Goal: Task Accomplishment & Management: Use online tool/utility

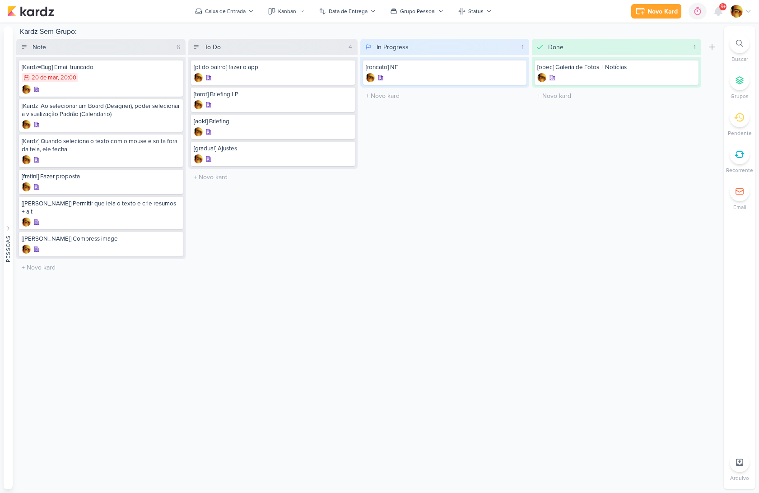
click at [570, 273] on div "Kardz Sem Grupo: Note 6 Mover Para Esquerda Mover Para Direita Deletar [Kardz=B…" at bounding box center [368, 257] width 704 height 463
click at [278, 154] on input "text" at bounding box center [273, 150] width 166 height 13
type input "[site] Hone, AOKI MEDSPA"
click at [252, 175] on div "To Do 3 Mover Para Esquerda Mover Para Direita Deletar [pt do bairro] fazer o a…" at bounding box center [272, 157] width 169 height 237
click at [252, 158] on div at bounding box center [273, 158] width 158 height 9
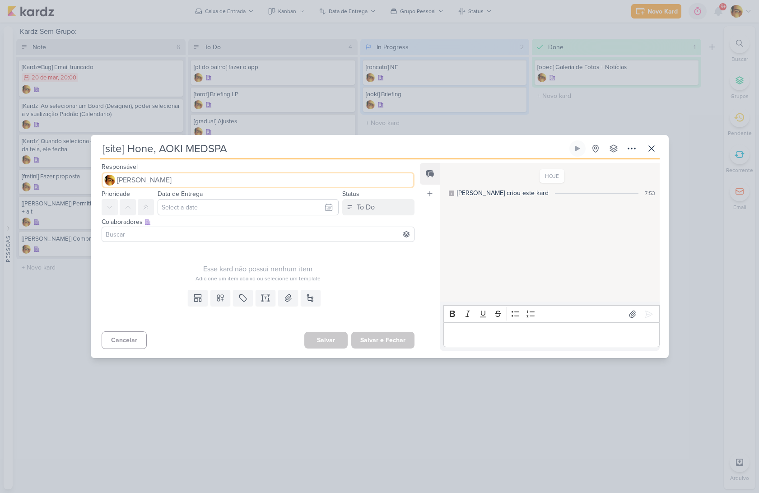
click at [181, 182] on button "[PERSON_NAME]" at bounding box center [258, 180] width 313 height 16
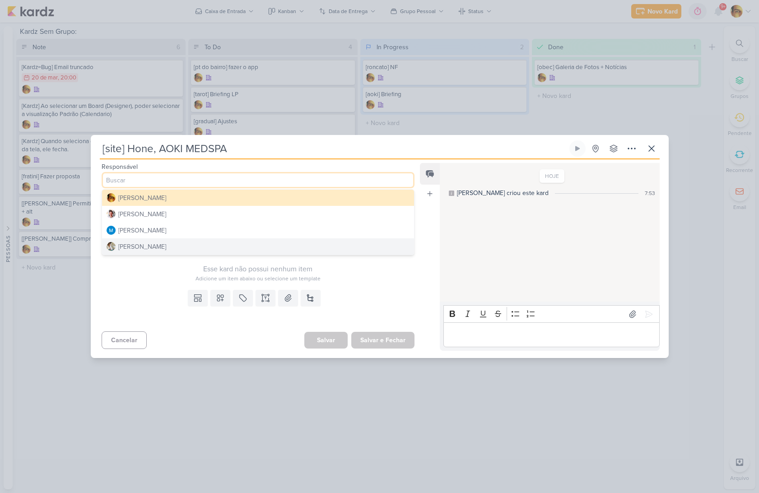
click at [175, 244] on button "[PERSON_NAME]" at bounding box center [258, 246] width 312 height 16
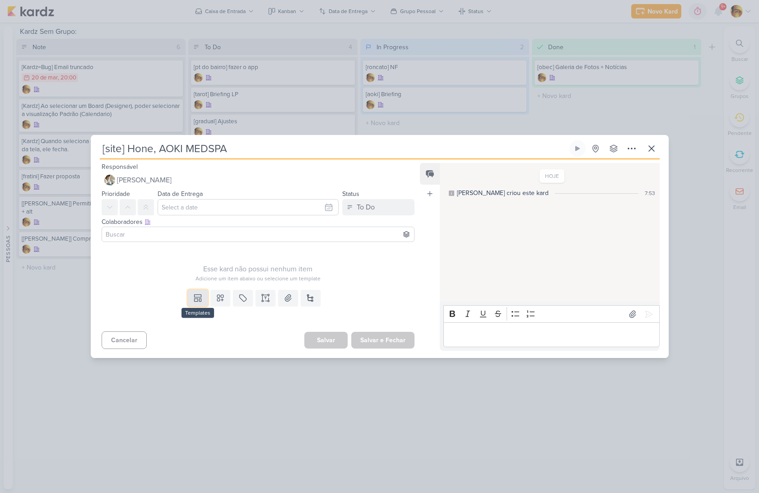
click at [194, 306] on button at bounding box center [198, 298] width 20 height 16
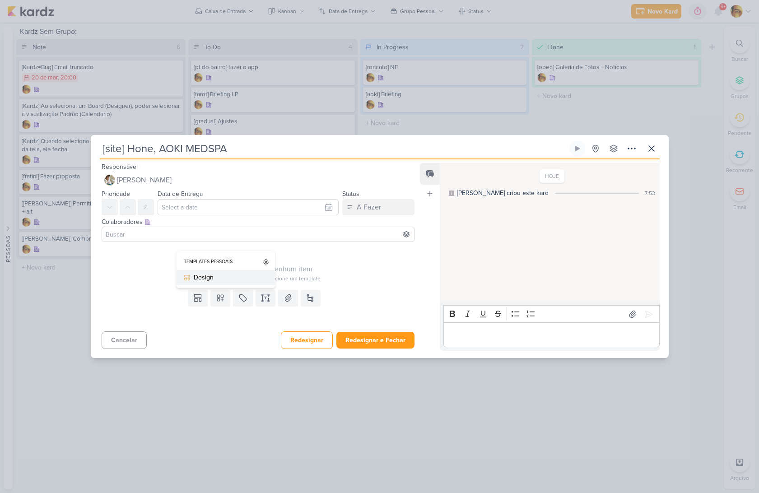
click at [196, 272] on button "Design" at bounding box center [225, 277] width 98 height 15
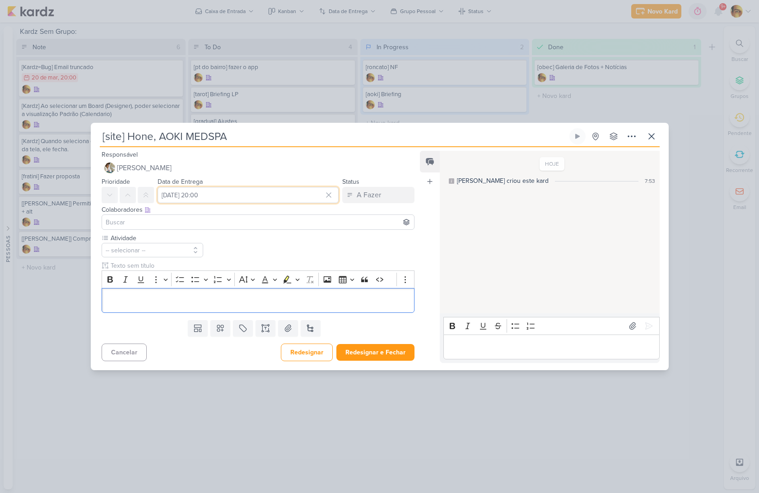
click at [211, 195] on input "[DATE] 20:00" at bounding box center [248, 195] width 181 height 16
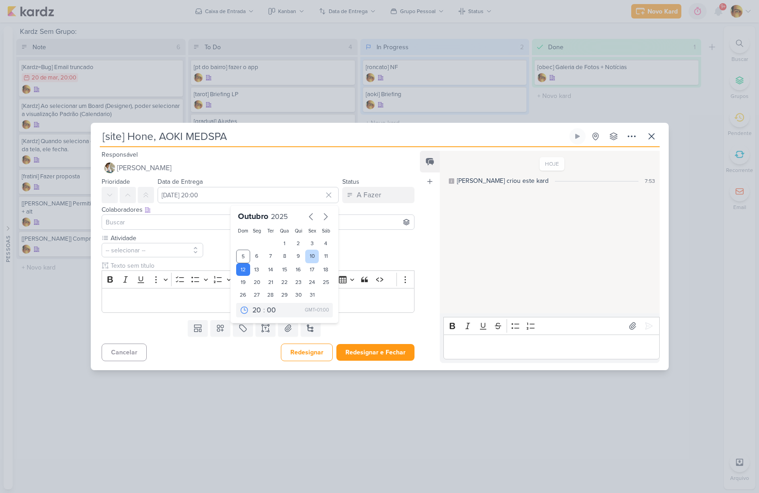
click at [311, 258] on div "10" at bounding box center [312, 257] width 14 height 14
click at [369, 251] on div "Atividade -- selecionar --" at bounding box center [258, 272] width 313 height 79
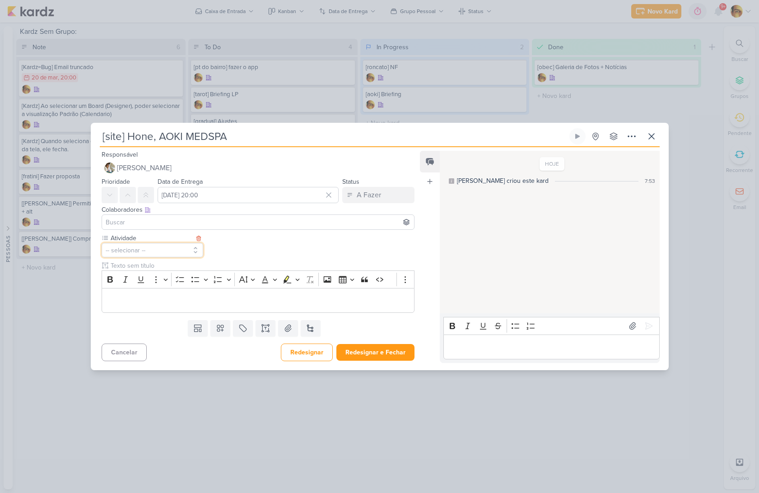
click at [136, 246] on button "-- selecionar --" at bounding box center [153, 250] width 102 height 14
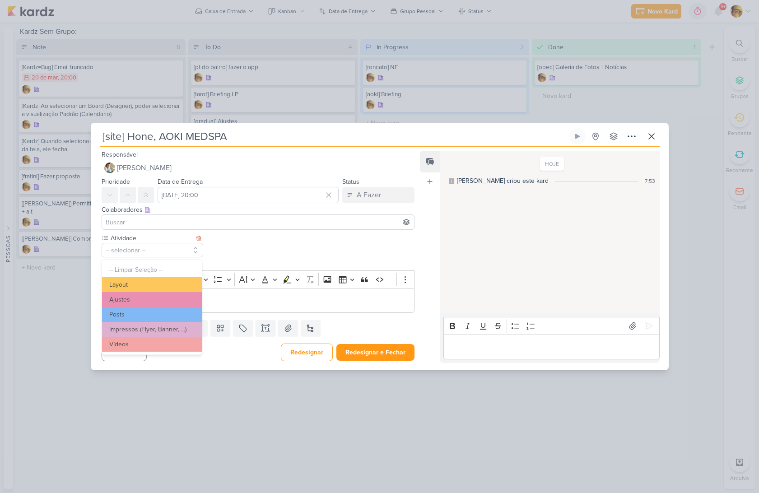
click at [130, 286] on button "Layout" at bounding box center [152, 284] width 100 height 15
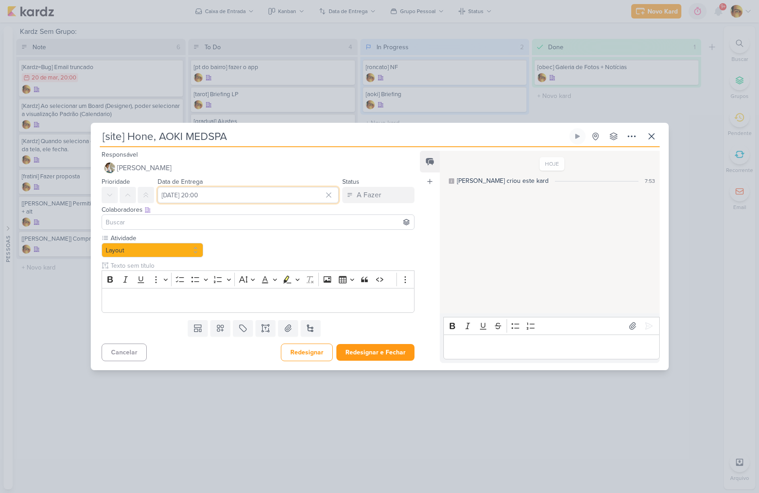
click at [237, 199] on input "[DATE] 20:00" at bounding box center [248, 195] width 181 height 16
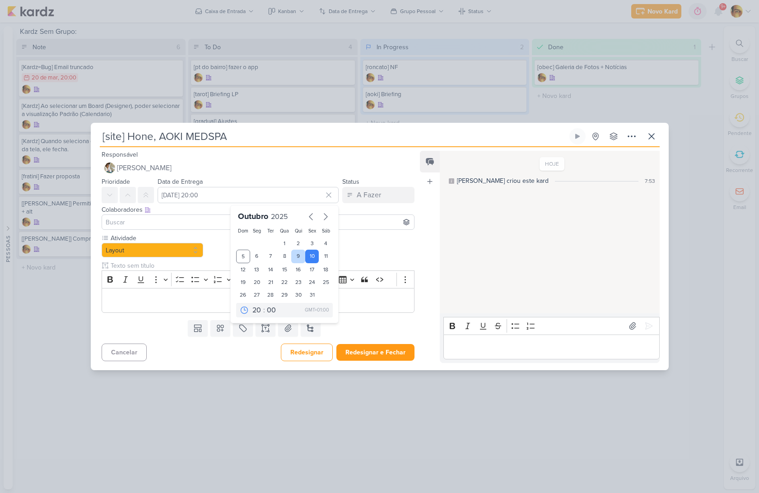
click at [292, 257] on div "9" at bounding box center [298, 257] width 14 height 14
type input "[DATE] 20:00"
click at [342, 251] on div "Atividade Layout -- Limpar Seleção -- Layout Ajustes Posts" at bounding box center [258, 272] width 313 height 79
click at [366, 251] on div "Atividade Layout -- Limpar Seleção -- Layout Ajustes Posts" at bounding box center [258, 272] width 313 height 79
click at [192, 297] on p "Editor editing area: main" at bounding box center [257, 300] width 303 height 11
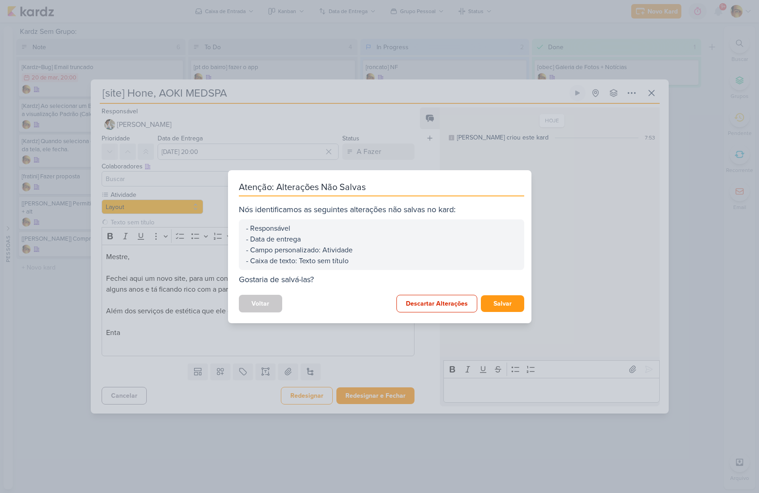
click at [264, 303] on div "Voltar Descartar Alterações [GEOGRAPHIC_DATA]" at bounding box center [381, 304] width 285 height 18
click at [263, 303] on div "Voltar Descartar Alterações [GEOGRAPHIC_DATA]" at bounding box center [381, 304] width 285 height 18
click at [328, 221] on div "- Responsável - Data de entrega - Campo personalizado: Atividade - Caixa de tex…" at bounding box center [381, 244] width 285 height 51
click at [250, 311] on button "Voltar" at bounding box center [260, 304] width 43 height 18
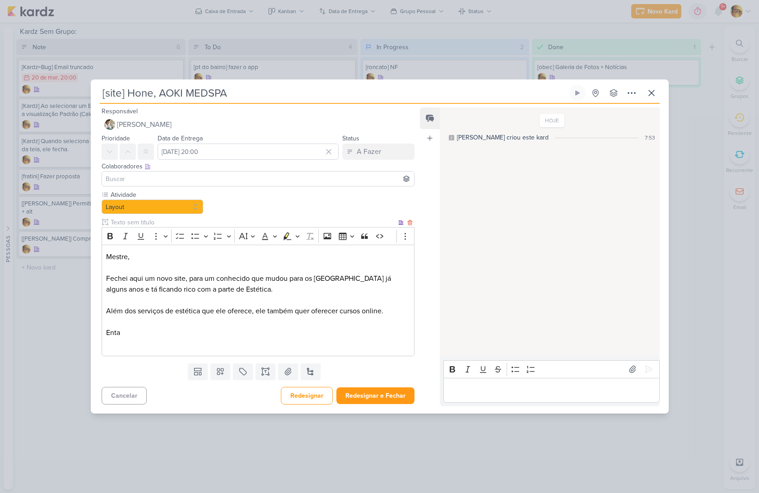
drag, startPoint x: 174, startPoint y: 321, endPoint x: 172, endPoint y: 327, distance: 6.3
click at [174, 322] on p "Editor editing area: main" at bounding box center [257, 321] width 303 height 11
click at [171, 329] on p "Enta" at bounding box center [257, 332] width 303 height 11
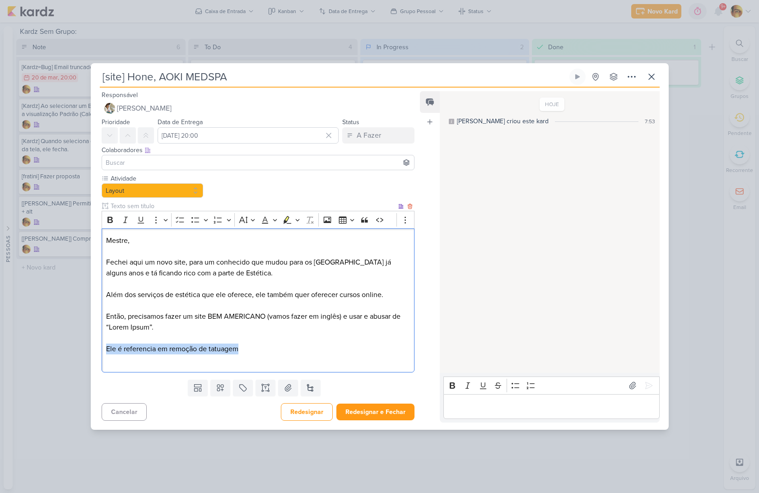
drag, startPoint x: 243, startPoint y: 351, endPoint x: 106, endPoint y: 352, distance: 137.7
click at [106, 352] on p "Ele é referencia em remoção de tatuagem" at bounding box center [257, 348] width 303 height 11
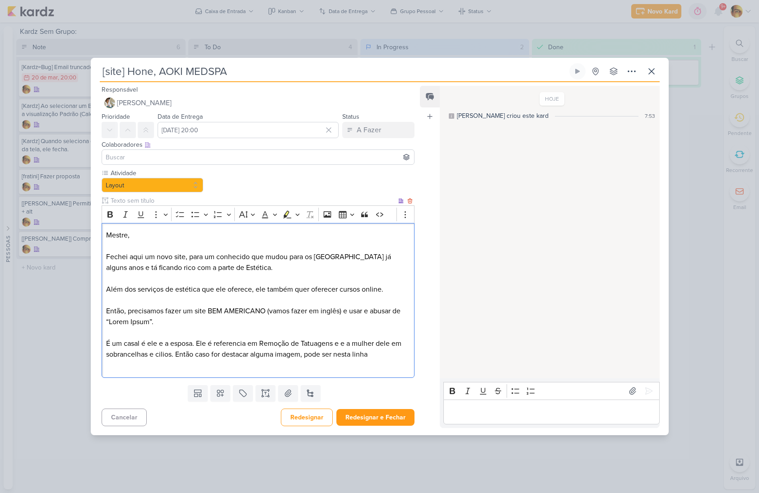
drag, startPoint x: 107, startPoint y: 355, endPoint x: 112, endPoint y: 364, distance: 9.7
click at [107, 355] on p "É um casal é ele e a esposa. Ele é referencia em Remoção de Tatuagens e e a mul…" at bounding box center [257, 349] width 303 height 22
click at [386, 353] on p "É um casal é ele e a esposa. Ele é referencia em Remoção de [PERSON_NAME] e e a…" at bounding box center [257, 349] width 303 height 22
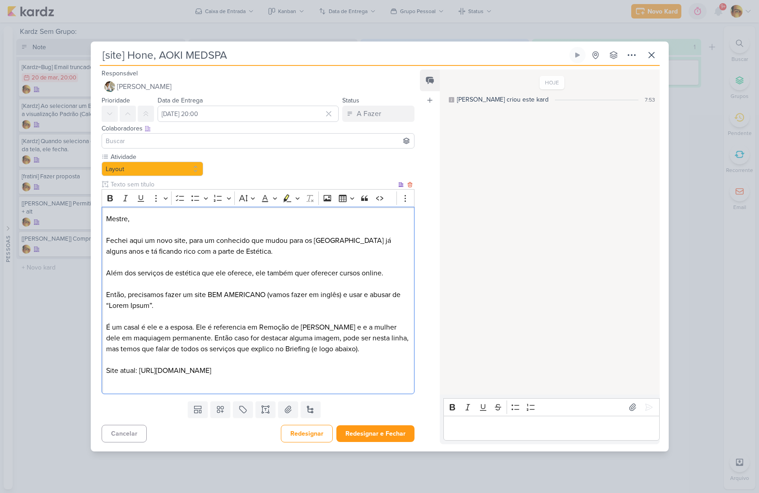
click at [118, 369] on p "Site atual: [URL][DOMAIN_NAME]" at bounding box center [257, 370] width 303 height 11
click at [133, 371] on p "Sites atual: [URL][DOMAIN_NAME]" at bounding box center [257, 370] width 303 height 11
click at [221, 372] on p "Sites atuais: [URL][DOMAIN_NAME]" at bounding box center [257, 370] width 303 height 11
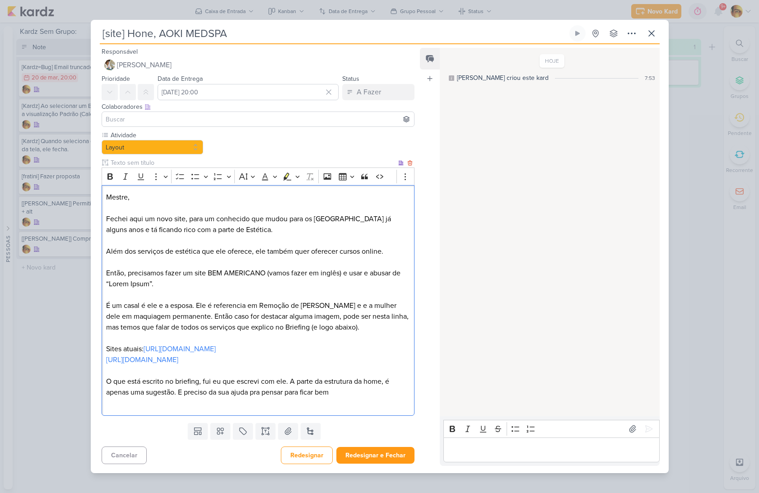
drag, startPoint x: 178, startPoint y: 394, endPoint x: 335, endPoint y: 393, distance: 157.1
click at [335, 393] on p "O que está escrito no briefing, fui eu que escrevi com ele. A parte da estrutur…" at bounding box center [257, 387] width 303 height 22
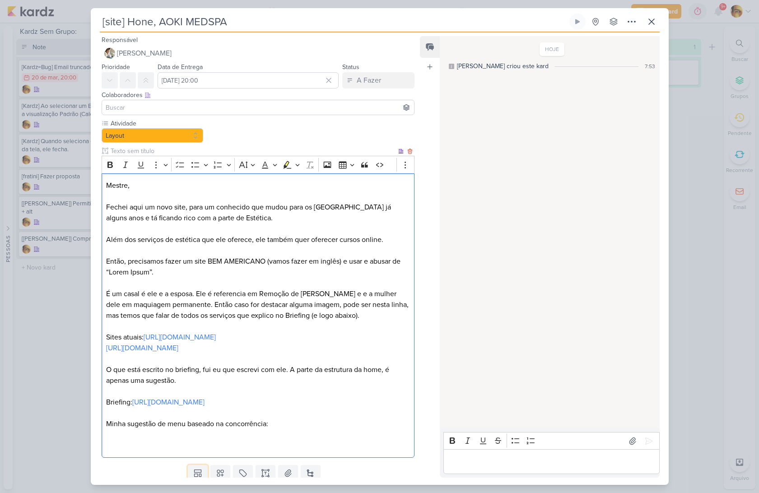
scroll to position [52, 0]
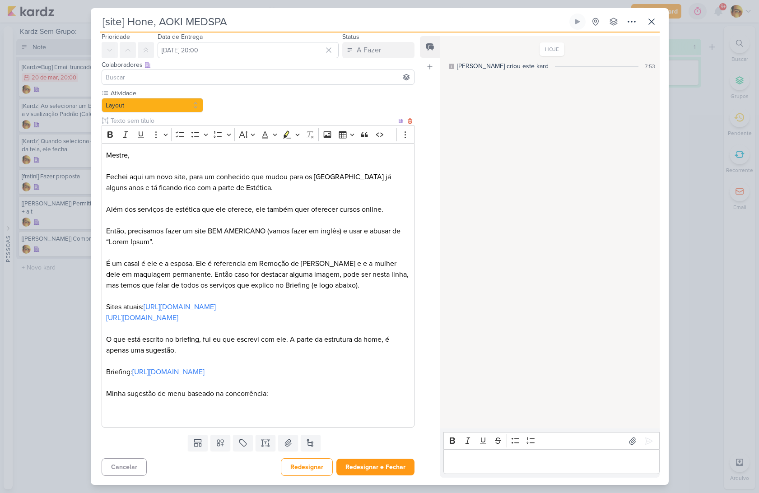
click at [321, 395] on p "Minha sugestão de menu baseado na concorrência:" at bounding box center [257, 393] width 303 height 11
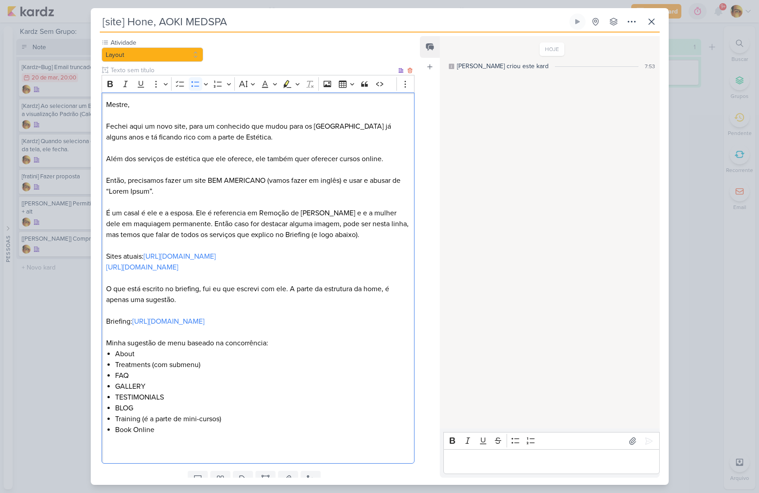
scroll to position [101, 0]
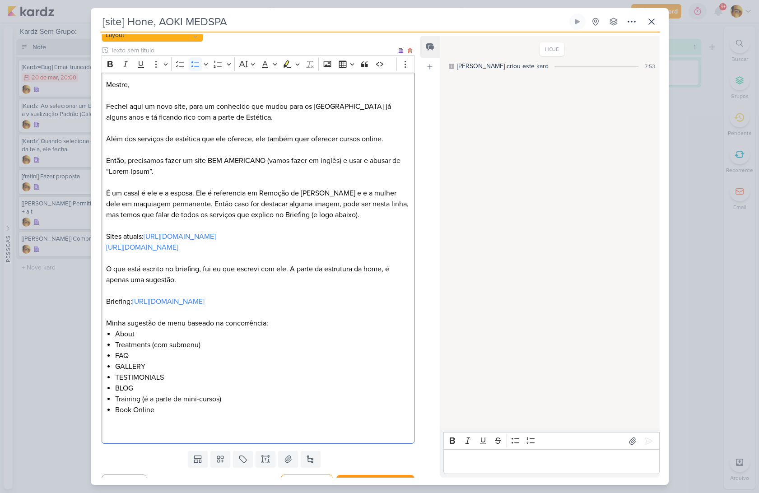
click at [252, 404] on li "Training (é a parte de mini-cursos)" at bounding box center [262, 399] width 294 height 11
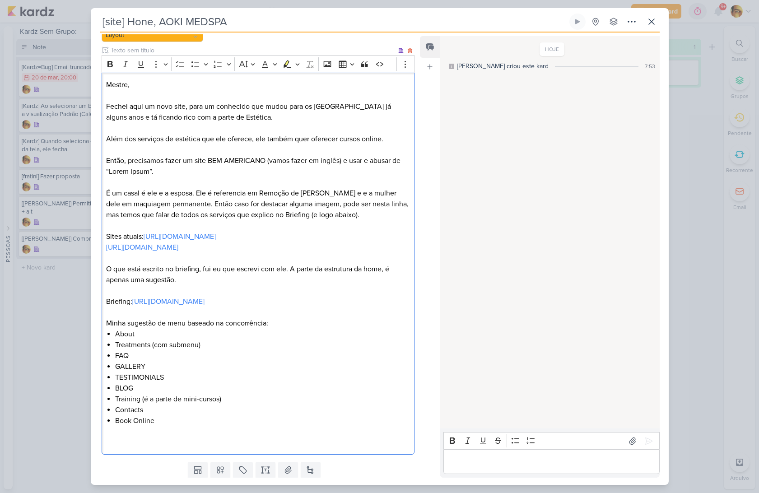
click at [209, 448] on p "Editor editing area: main" at bounding box center [257, 442] width 303 height 11
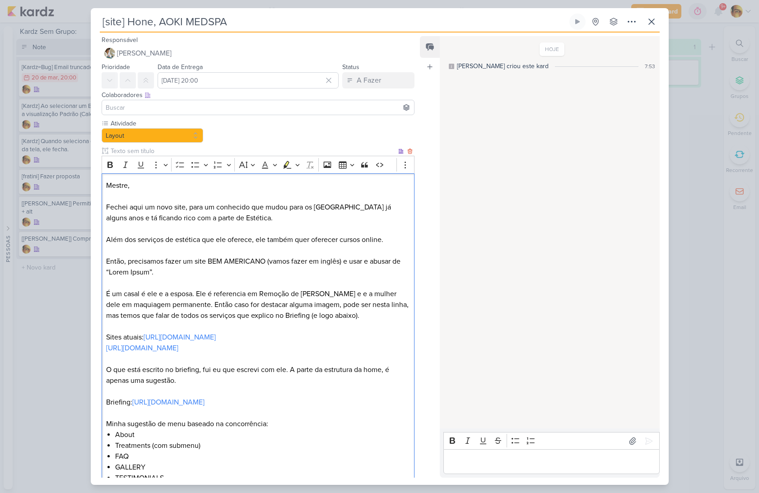
scroll to position [171, 0]
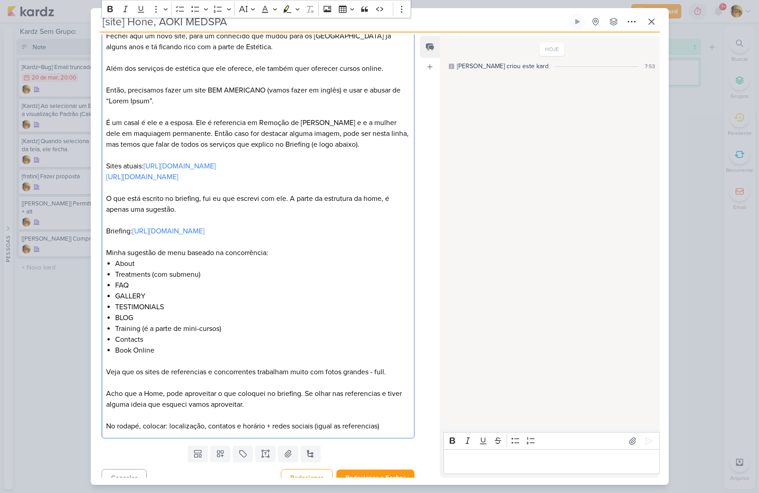
drag, startPoint x: 339, startPoint y: 88, endPoint x: 341, endPoint y: 99, distance: 11.4
click at [339, 88] on p "Então, precisamos fazer um site BEM AMERICANO (vamos fazer em inglês) e usar e …" at bounding box center [257, 96] width 303 height 22
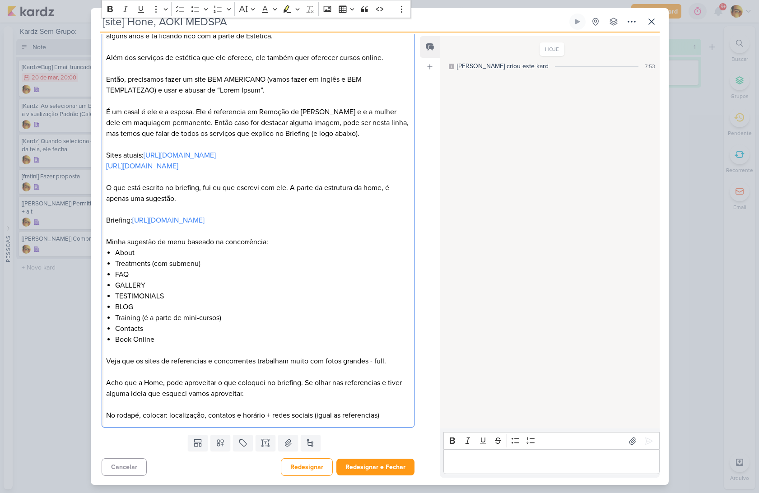
click at [386, 413] on p "No rodapé, colocar: localização, contatos e horário + redes sociais (igual as r…" at bounding box center [257, 415] width 303 height 11
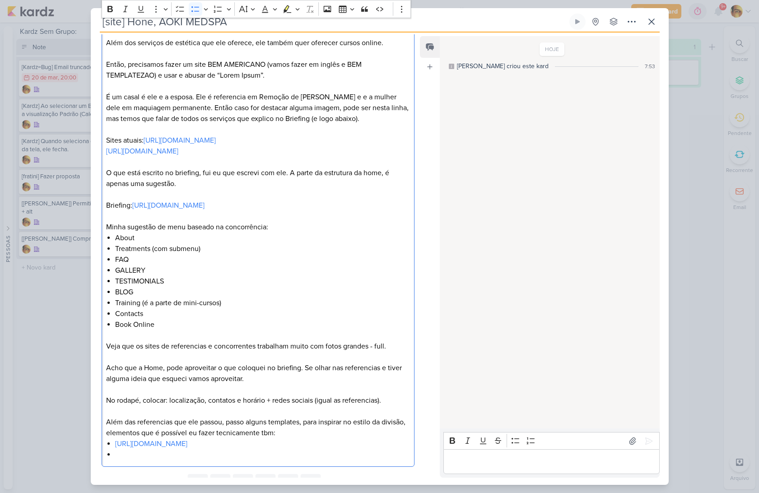
scroll to position [196, 0]
click at [299, 439] on p "Além das referencias que ele passou, passo alguns templates, para inspirar no e…" at bounding box center [257, 428] width 303 height 22
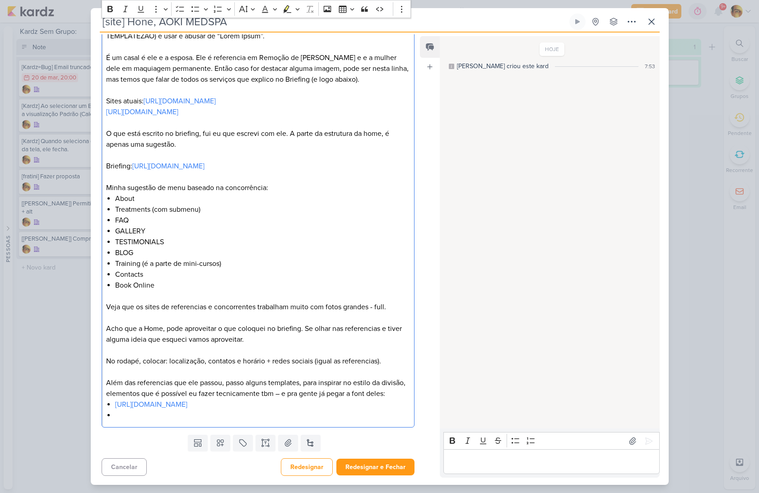
click at [323, 402] on li "[URL][DOMAIN_NAME]" at bounding box center [262, 404] width 294 height 11
click at [389, 356] on p "No rodapé, colocar: localização, contatos e horário + redes sociais (igual as r…" at bounding box center [257, 361] width 303 height 11
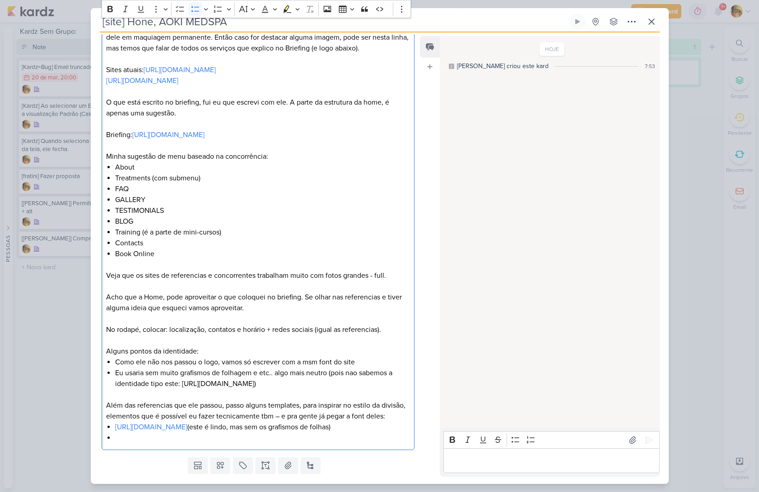
scroll to position [334, 0]
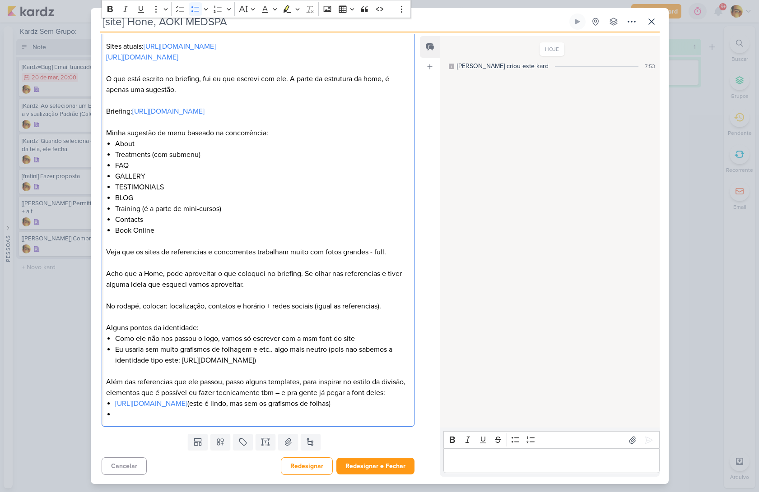
click at [198, 414] on li "Editor editing area: main" at bounding box center [262, 414] width 294 height 11
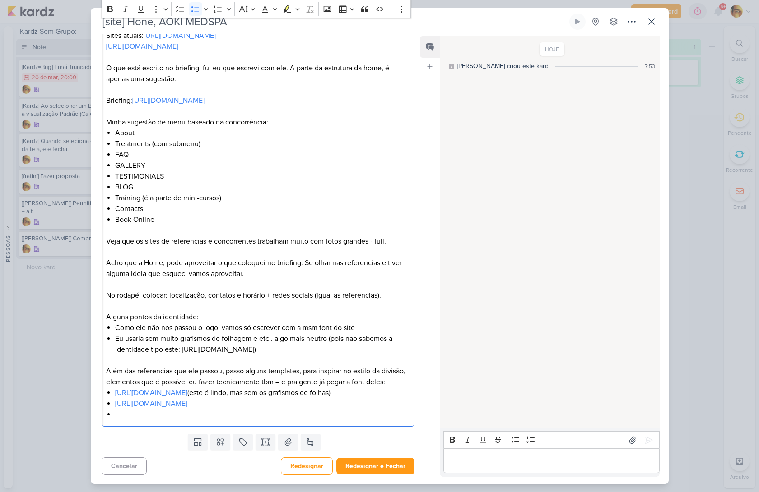
click at [331, 409] on li "[URL][DOMAIN_NAME]" at bounding box center [262, 404] width 294 height 11
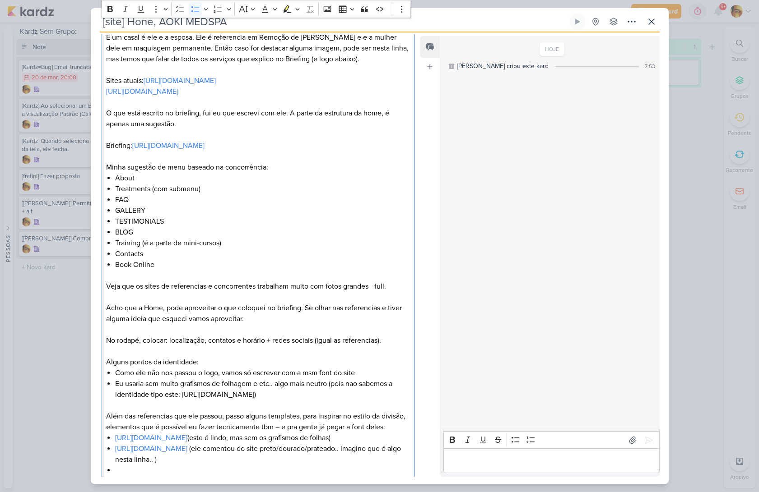
scroll to position [269, 0]
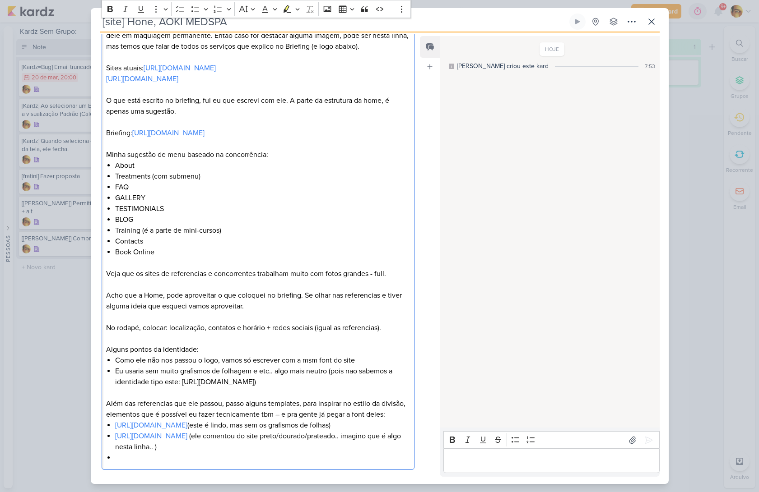
click at [394, 279] on p "Veja que os sites de referencias e concorrentes trabalham muito com fotos grand…" at bounding box center [257, 274] width 303 height 11
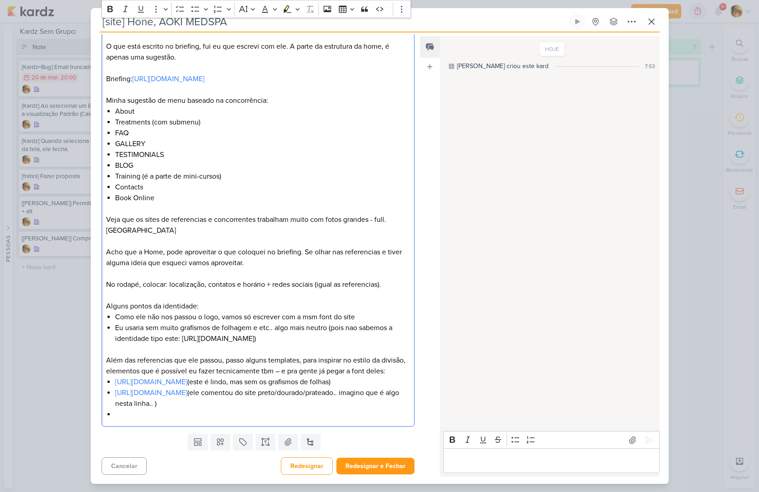
scroll to position [341, 0]
drag, startPoint x: 116, startPoint y: 429, endPoint x: 117, endPoint y: 434, distance: 5.7
click at [116, 409] on li "[URL][DOMAIN_NAME] (ele comentou do site preto/dourado/prateado.. imagino que é…" at bounding box center [262, 399] width 294 height 22
click at [158, 420] on li "Editor editing area: main" at bounding box center [262, 414] width 294 height 11
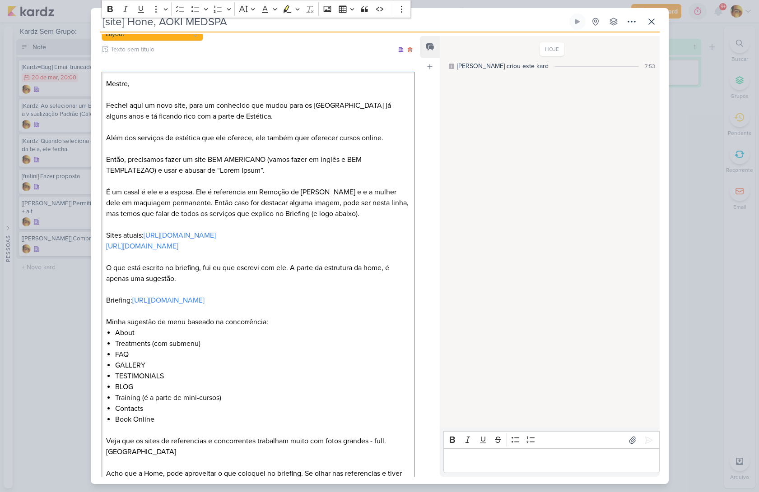
scroll to position [0, 0]
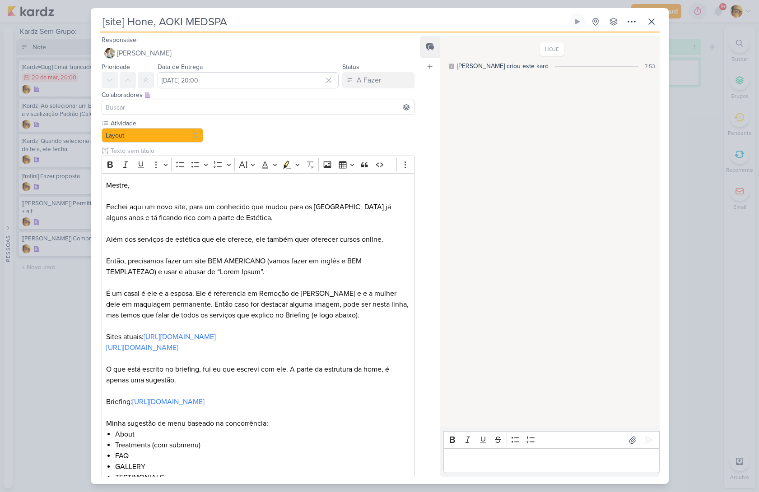
click at [252, 91] on div "Colaboradores Este kard pode ser visível a usuários da sua organização Este kar…" at bounding box center [258, 94] width 313 height 9
click at [252, 87] on input "[DATE] 20:00" at bounding box center [248, 80] width 181 height 16
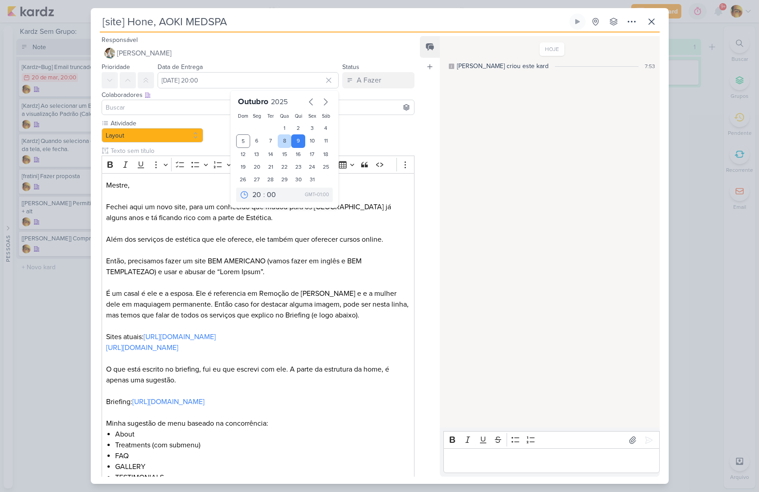
click at [284, 144] on div "8" at bounding box center [285, 142] width 14 height 14
type input "[DATE] 20:00"
click at [296, 237] on p "Além dos serviços de estética que ele oferece, ele também quer oferecer cursos …" at bounding box center [257, 239] width 303 height 11
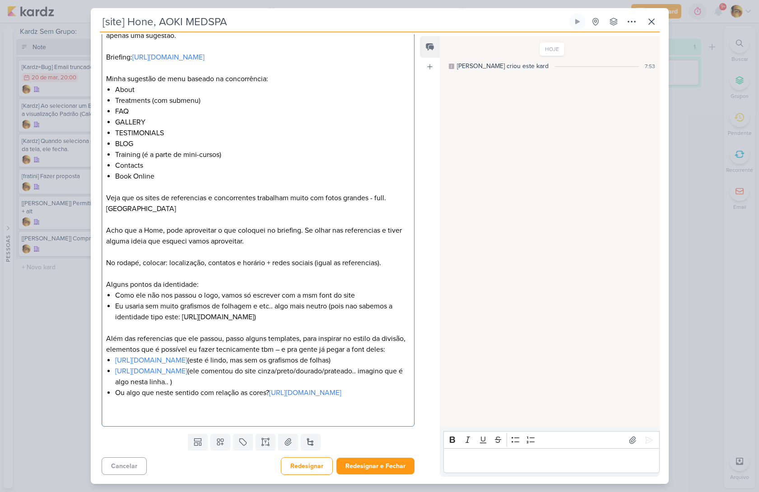
scroll to position [388, 0]
click at [369, 469] on button "Redesignar e Fechar" at bounding box center [375, 466] width 78 height 17
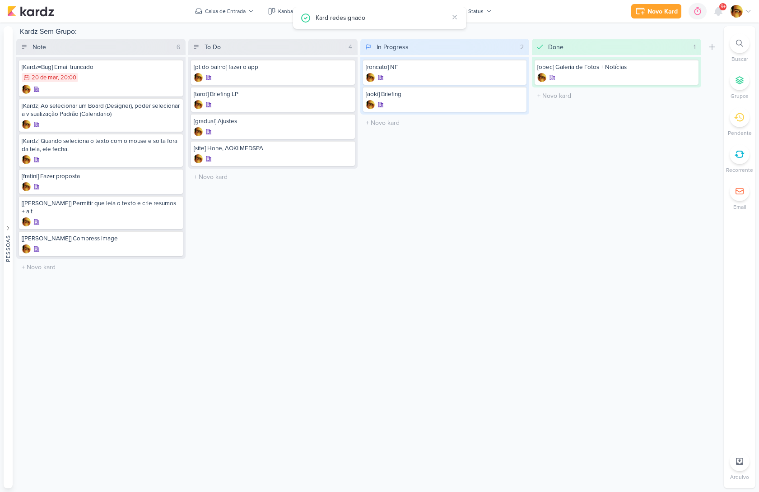
scroll to position [0, 0]
drag, startPoint x: 407, startPoint y: 98, endPoint x: 36, endPoint y: 0, distance: 383.7
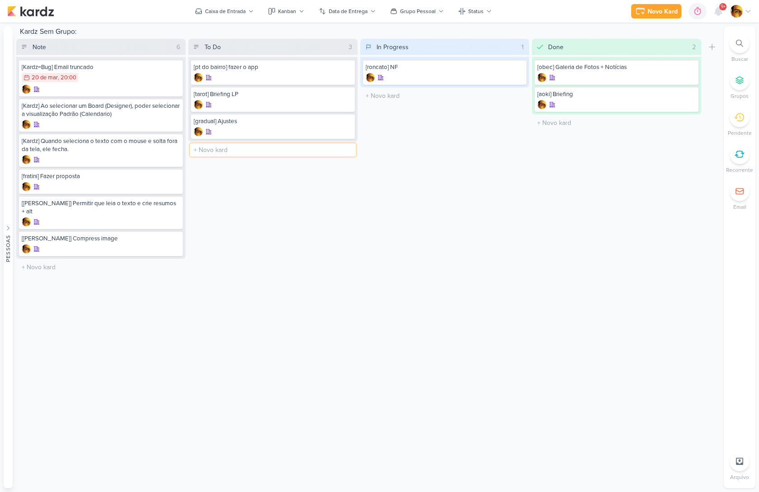
click at [237, 149] on input "text" at bounding box center [273, 150] width 166 height 13
type input "[lp] LP para o Tarot - Aurora"
click at [246, 154] on div at bounding box center [273, 158] width 158 height 9
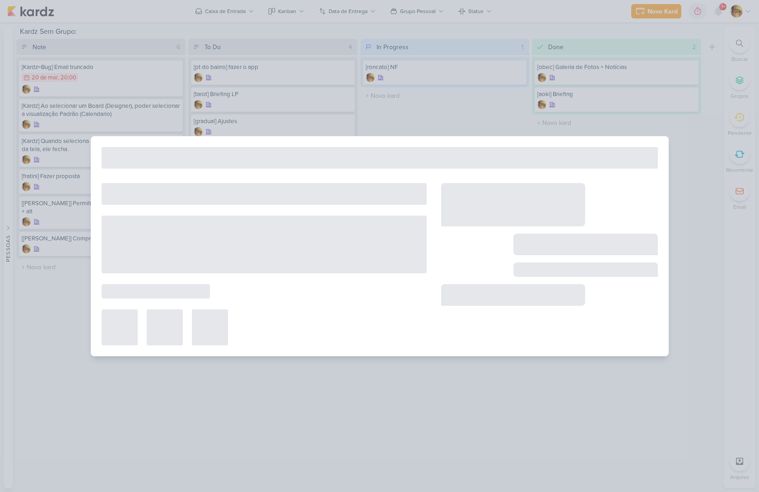
type input "[lp] LP para o Tarot - Aurora"
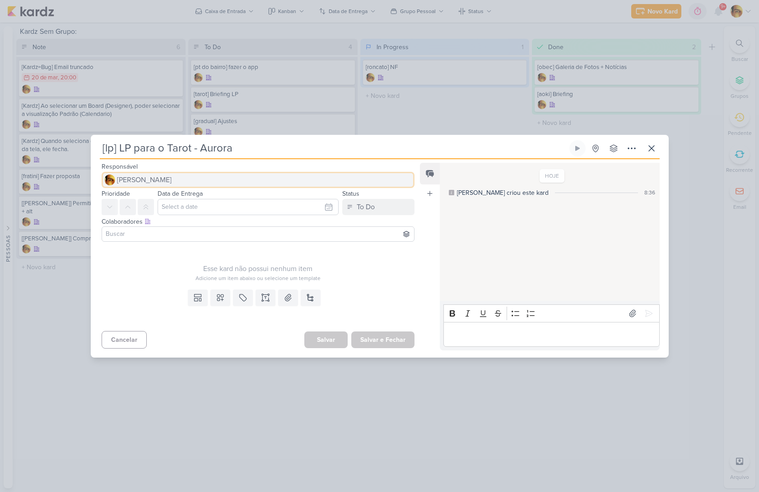
click at [167, 181] on span "[PERSON_NAME]" at bounding box center [144, 180] width 55 height 11
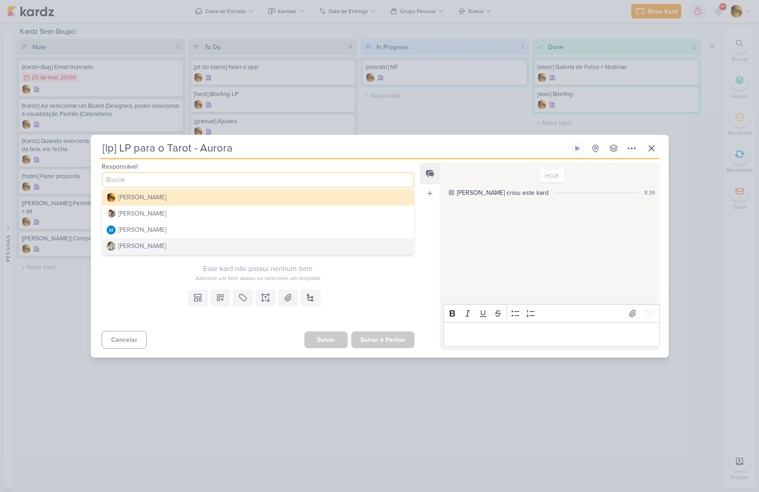
click at [158, 249] on div "[PERSON_NAME]" at bounding box center [142, 245] width 48 height 9
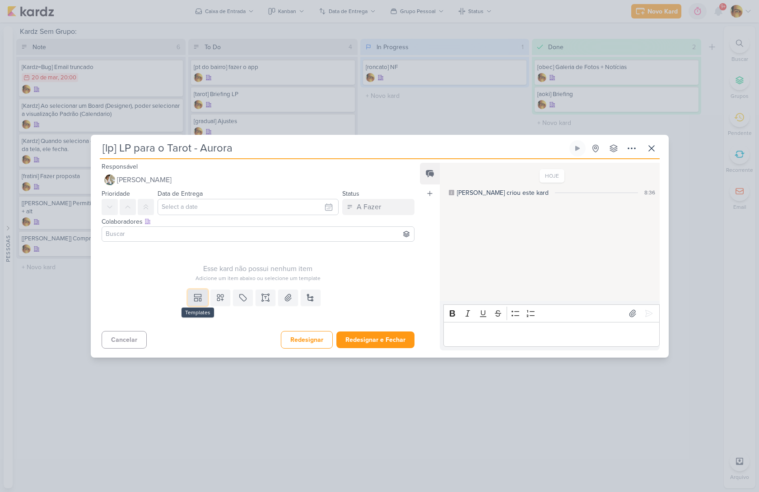
click at [193, 301] on icon at bounding box center [197, 297] width 9 height 9
click at [199, 278] on div "Design" at bounding box center [229, 277] width 70 height 9
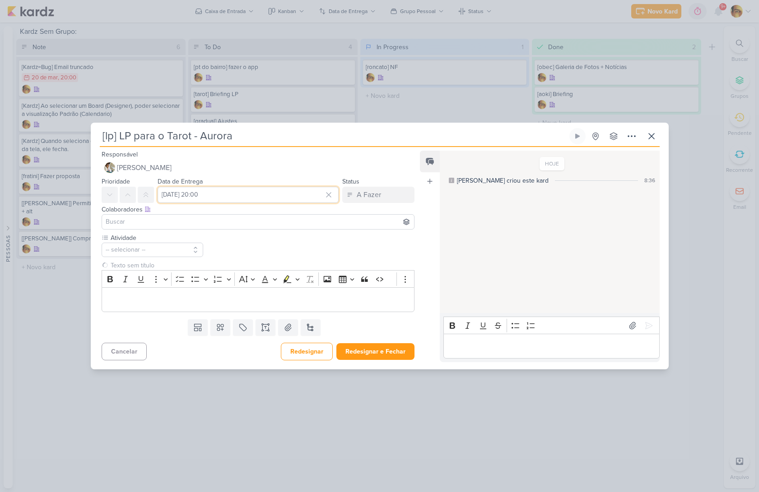
click at [230, 194] on input "[DATE] 20:00" at bounding box center [248, 195] width 181 height 16
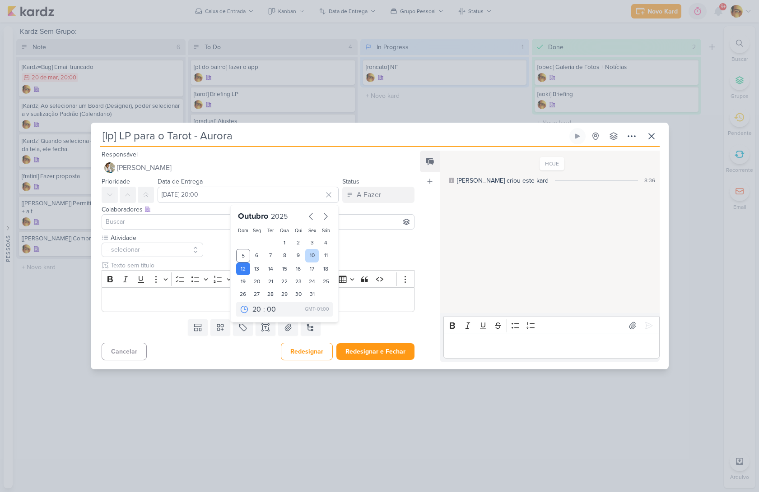
click at [308, 257] on div "10" at bounding box center [312, 256] width 14 height 14
type input "[DATE] 20:00"
click at [373, 256] on div "Atividade -- selecionar --" at bounding box center [258, 272] width 313 height 79
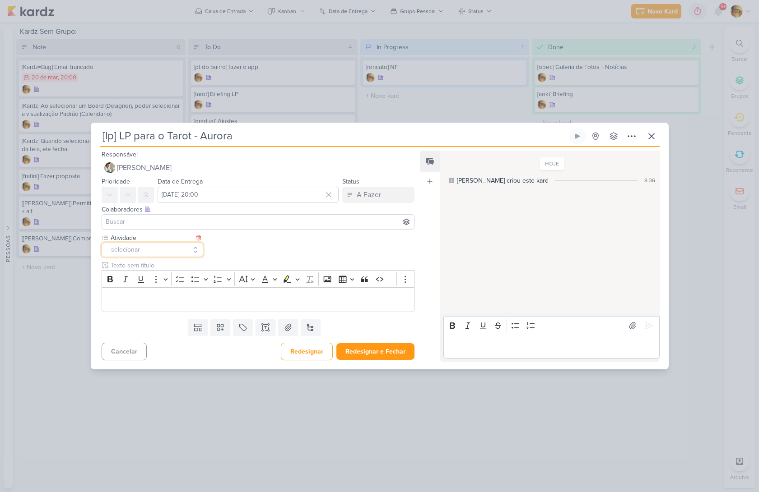
click at [147, 256] on button "-- selecionar --" at bounding box center [153, 250] width 102 height 14
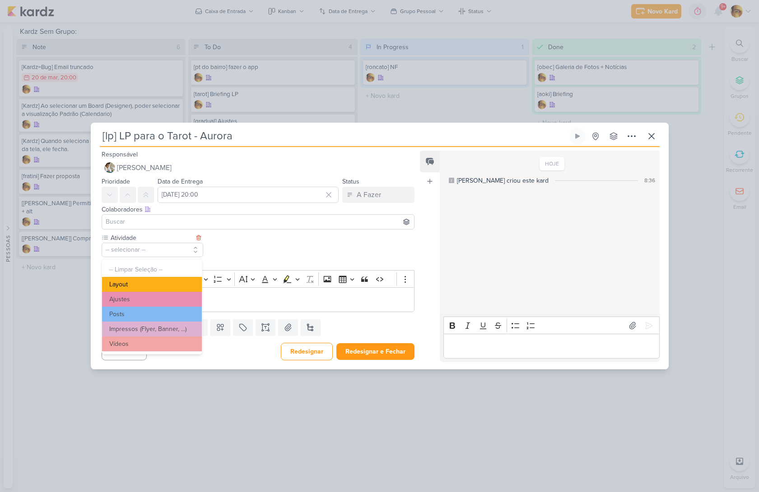
click at [136, 284] on button "Layout" at bounding box center [152, 284] width 100 height 15
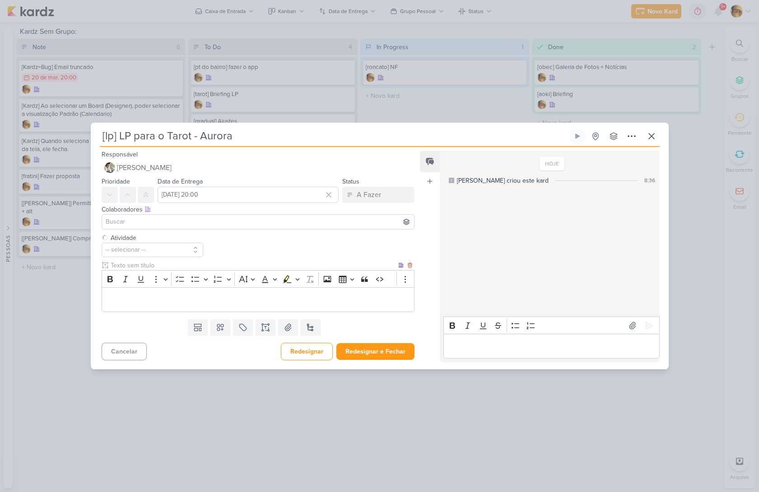
click at [135, 299] on p "Editor editing area: main" at bounding box center [257, 300] width 303 height 11
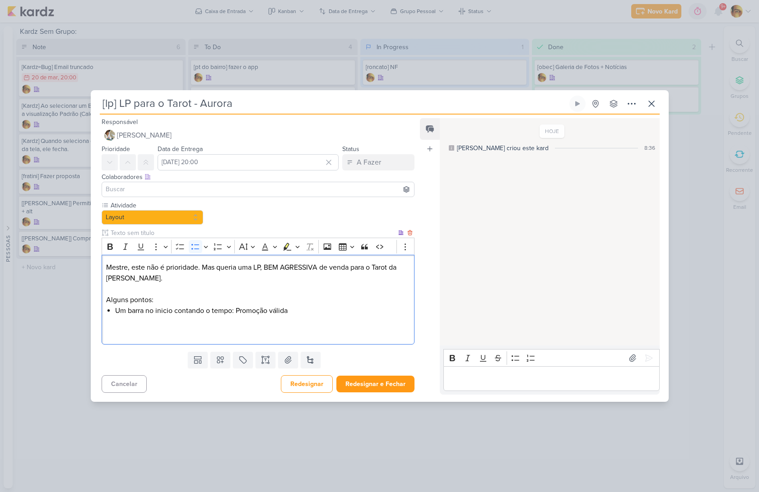
click at [293, 312] on li "Um barra no inicio contando o tempo: Promoção válida" at bounding box center [262, 311] width 294 height 11
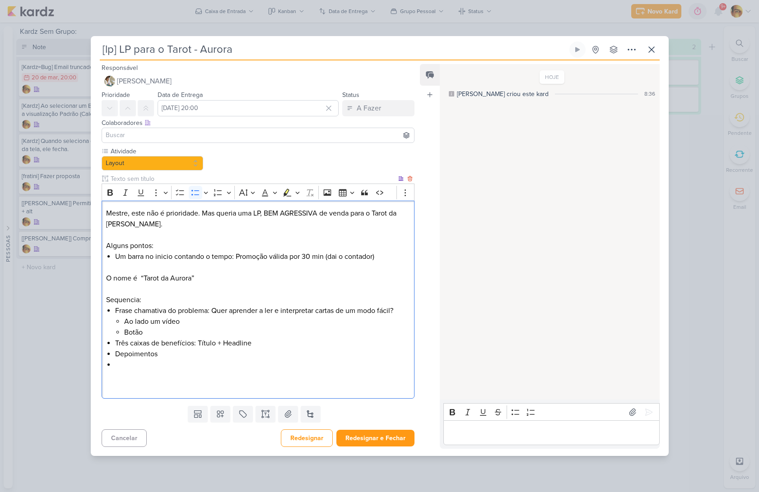
click at [403, 310] on li "Frase chamativa do problema: Quer aprender a ler e interpretar cartas de um mod…" at bounding box center [262, 322] width 294 height 32
click at [400, 312] on li "Frase chamativa do problema: Quer aprender a ler e interpretar cartas de um mod…" at bounding box center [262, 322] width 294 height 32
click at [395, 311] on li "Frase chamativa do problema: Quer aprender a ler e interpretar cartas de um mod…" at bounding box center [262, 322] width 294 height 32
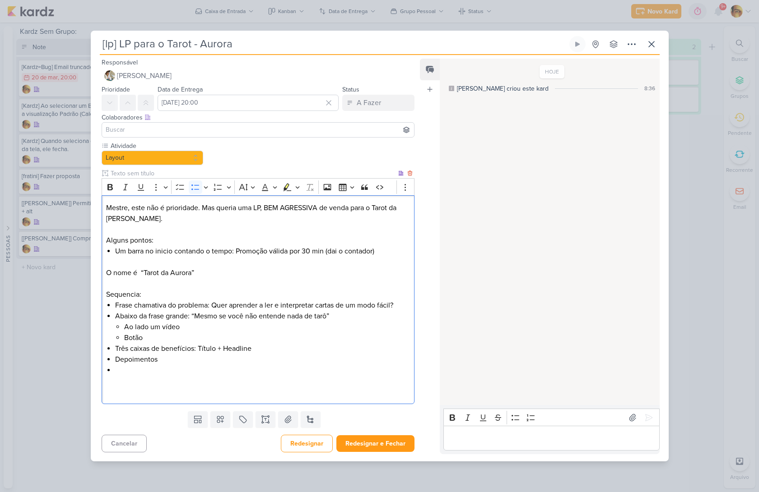
click at [178, 341] on li "Botão" at bounding box center [266, 338] width 285 height 11
click at [193, 328] on li "Ao lado um vídeo" at bounding box center [266, 327] width 285 height 11
click at [234, 328] on li "Ao lado um vídeo (e um layer em cima do ebook)" at bounding box center [266, 327] width 285 height 11
drag, startPoint x: 234, startPoint y: 328, endPoint x: 239, endPoint y: 349, distance: 21.8
click at [234, 329] on li "Ao lado um vídeo (e um layer em cima do ebook)" at bounding box center [266, 327] width 285 height 11
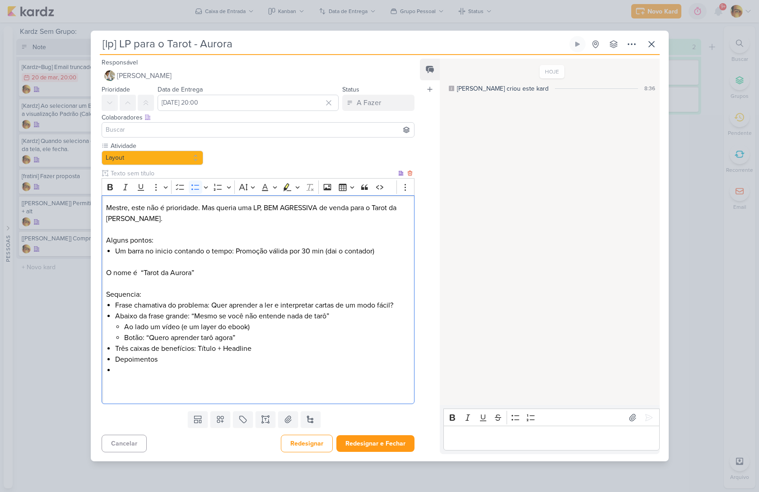
click at [275, 342] on li "Botão: “Quero aprender tarô agora”" at bounding box center [266, 338] width 285 height 11
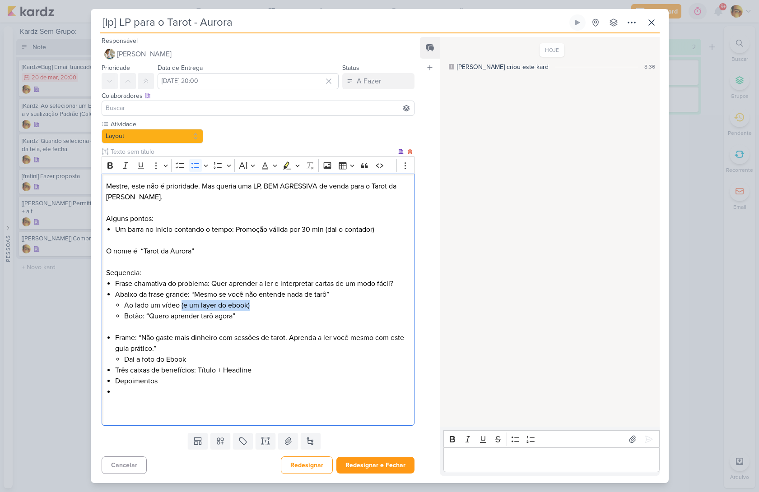
drag, startPoint x: 300, startPoint y: 306, endPoint x: 180, endPoint y: 311, distance: 119.7
click at [181, 306] on li "Ao lado um vídeo (e um layer do ebook)" at bounding box center [266, 305] width 285 height 11
click at [181, 361] on li "Dai a foto do Ebook" at bounding box center [266, 359] width 285 height 11
drag, startPoint x: 183, startPoint y: 355, endPoint x: 217, endPoint y: 372, distance: 38.6
click at [185, 356] on li "Dai a foto do Ebook" at bounding box center [266, 359] width 285 height 11
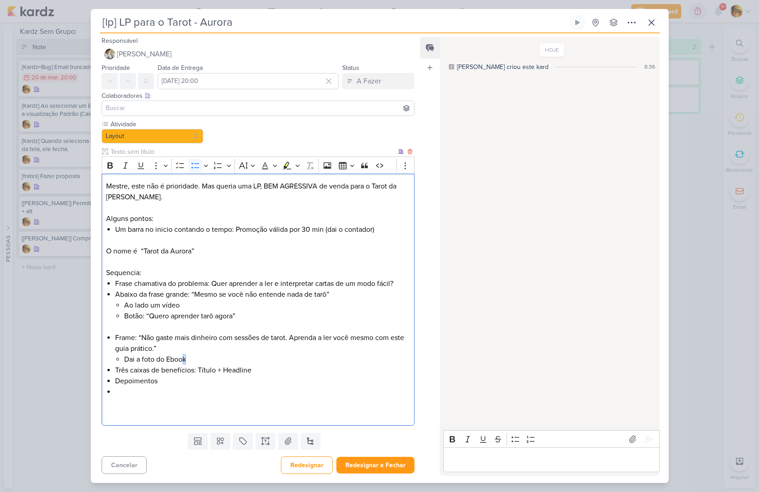
click at [203, 357] on li "Dai a foto do Ebook" at bounding box center [266, 359] width 285 height 11
click at [200, 360] on li "Dai a foto do Ebook" at bounding box center [266, 359] width 285 height 11
click at [256, 371] on li "Três caixas de benefícios: Título + Headline" at bounding box center [262, 370] width 294 height 11
click at [213, 362] on li "Dai a foto do Ebook" at bounding box center [266, 359] width 285 height 11
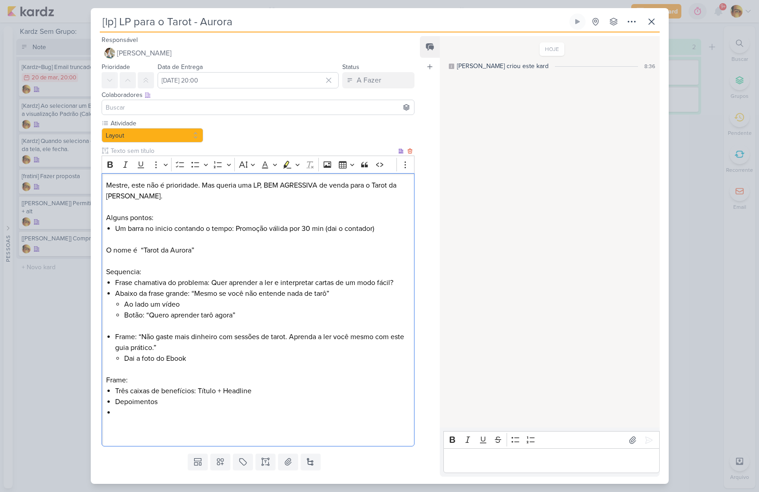
drag, startPoint x: 114, startPoint y: 336, endPoint x: 116, endPoint y: 356, distance: 20.0
click at [115, 336] on div "Mestre, este não é prioridade. Mas queria uma LP, BEM AGRESSIVA de venda para o…" at bounding box center [258, 310] width 313 height 274
click at [137, 382] on p "Frame:" at bounding box center [257, 380] width 303 height 11
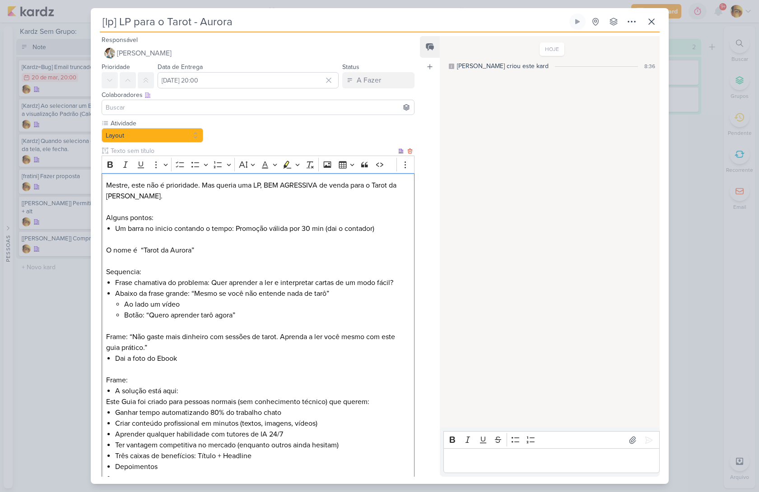
drag, startPoint x: 107, startPoint y: 404, endPoint x: 111, endPoint y: 413, distance: 9.5
click at [107, 404] on p "Este Guia foi criado para pessoas normais (sem conhecimento técnico) que querem:" at bounding box center [257, 402] width 303 height 11
click at [145, 404] on li "Este Guia foi criado para pessoas normais (sem conhecimento técnico) que querem:" at bounding box center [266, 402] width 285 height 11
click at [177, 404] on li "Este Guia foi criado para pessoas normais (sem conhecimento técnico) que querem:" at bounding box center [266, 402] width 285 height 11
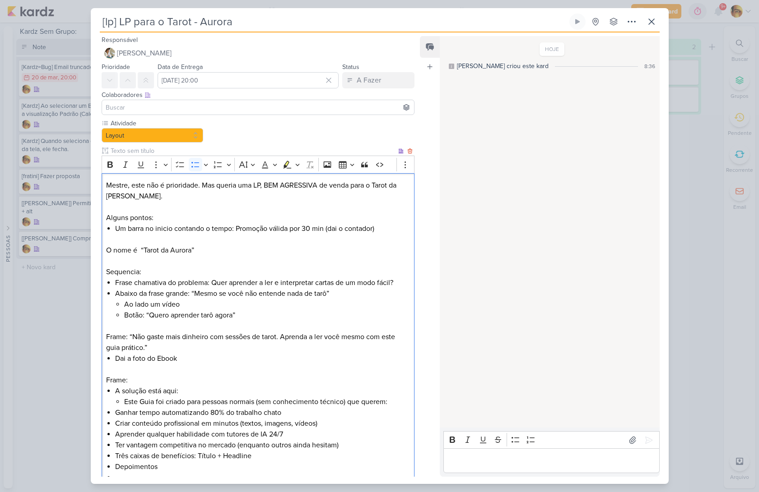
click at [325, 402] on li "Este Guia foi criado para pessoas normais (sem conhecimento técnico) que querem:" at bounding box center [266, 402] width 285 height 11
drag, startPoint x: 325, startPoint y: 402, endPoint x: 326, endPoint y: 410, distance: 7.7
click at [325, 402] on li "Este Guia foi criado para pessoas normais (sem conhecimento técnico) que querem:" at bounding box center [266, 402] width 285 height 11
click at [373, 403] on li "Este Guia foi criado para pessoas normais (sem conhecimento) que querem:" at bounding box center [266, 402] width 285 height 11
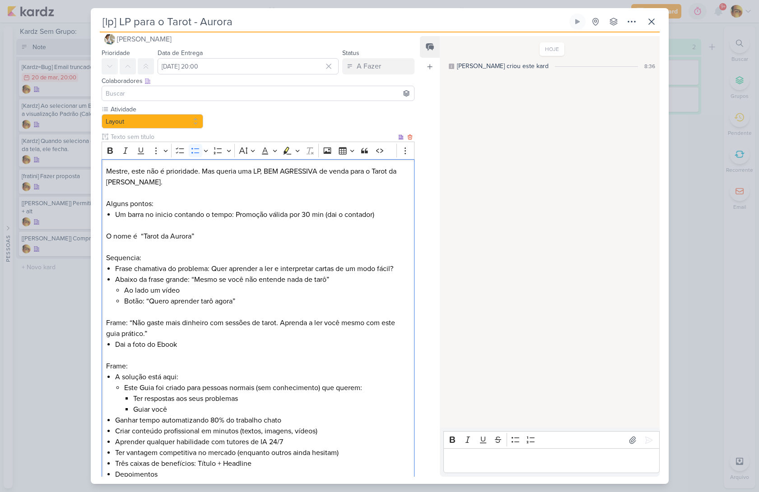
scroll to position [25, 0]
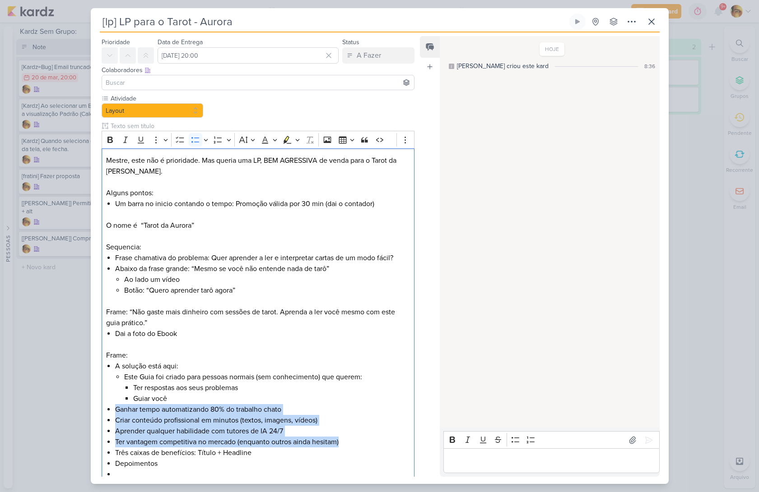
drag, startPoint x: 265, startPoint y: 442, endPoint x: 86, endPoint y: 413, distance: 181.1
click at [87, 413] on div "[lp] LP para o Tarot - Aurora Criado por mim" at bounding box center [379, 246] width 759 height 492
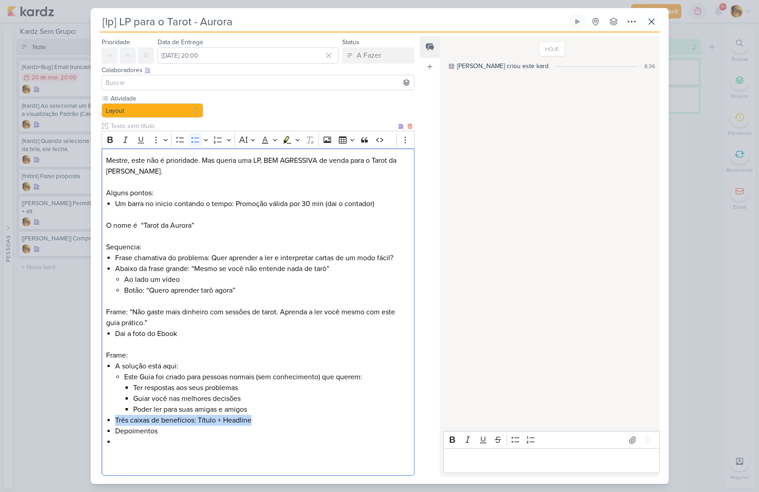
drag, startPoint x: 254, startPoint y: 422, endPoint x: 255, endPoint y: 414, distance: 8.7
click at [255, 414] on ul "A solução está aqui: Este Guia foi criado para pessoas normais (sem conheciment…" at bounding box center [262, 404] width 294 height 87
click at [137, 430] on li "Editor editing area: main" at bounding box center [262, 431] width 294 height 11
drag, startPoint x: 116, startPoint y: 421, endPoint x: 117, endPoint y: 429, distance: 7.7
click at [116, 422] on li "Depoimentos" at bounding box center [262, 420] width 294 height 11
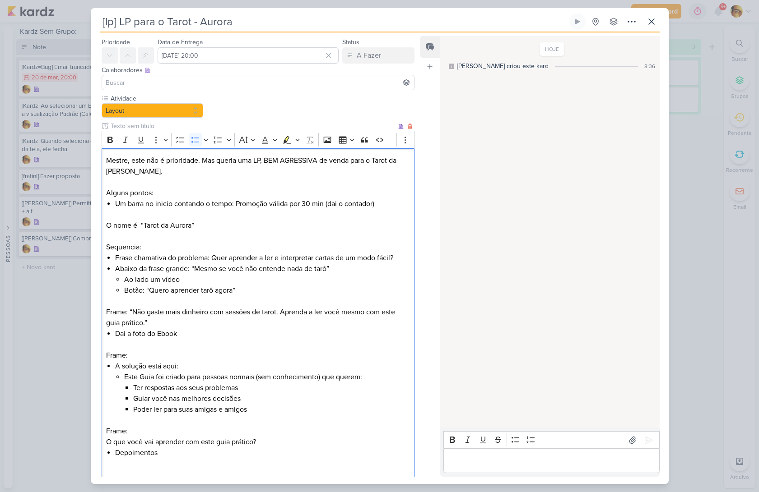
click at [151, 455] on li "Depoimentos" at bounding box center [262, 453] width 294 height 11
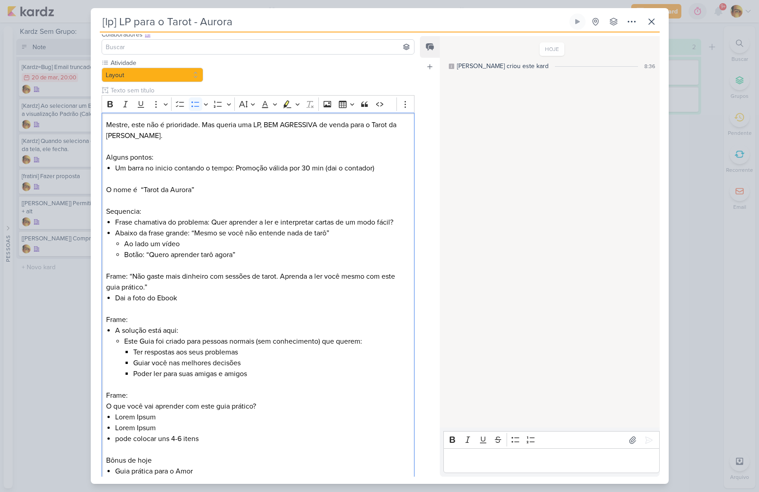
scroll to position [71, 0]
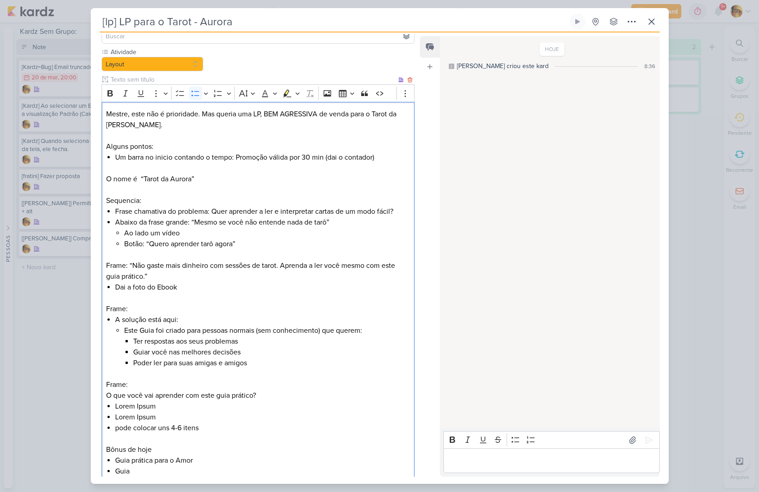
drag, startPoint x: 153, startPoint y: 460, endPoint x: 163, endPoint y: 476, distance: 19.3
click at [153, 460] on li "Guia prática para o Amor" at bounding box center [262, 460] width 294 height 11
click at [160, 473] on li "Guia" at bounding box center [262, 471] width 294 height 11
click at [159, 452] on p "Bônus de hoje" at bounding box center [257, 450] width 303 height 11
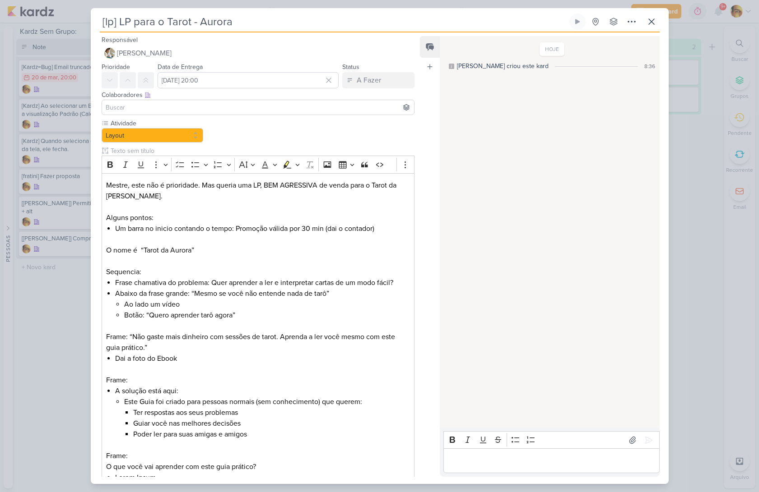
scroll to position [71, 0]
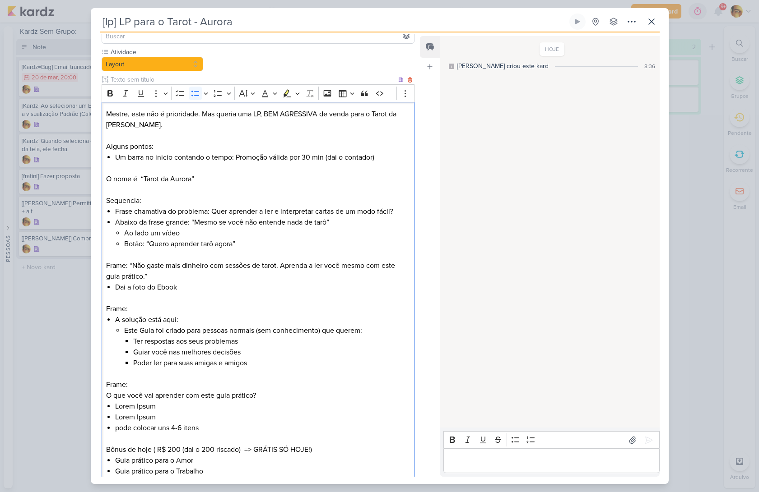
click at [214, 469] on li "Guia prático para o Trabalho" at bounding box center [262, 471] width 294 height 11
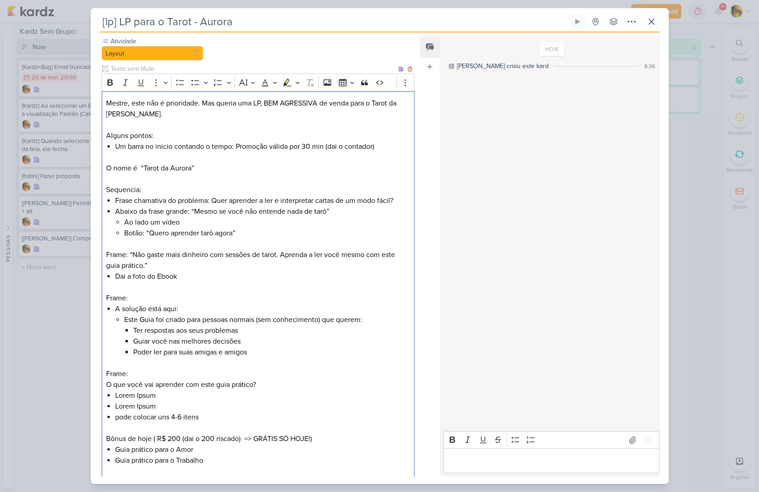
scroll to position [93, 0]
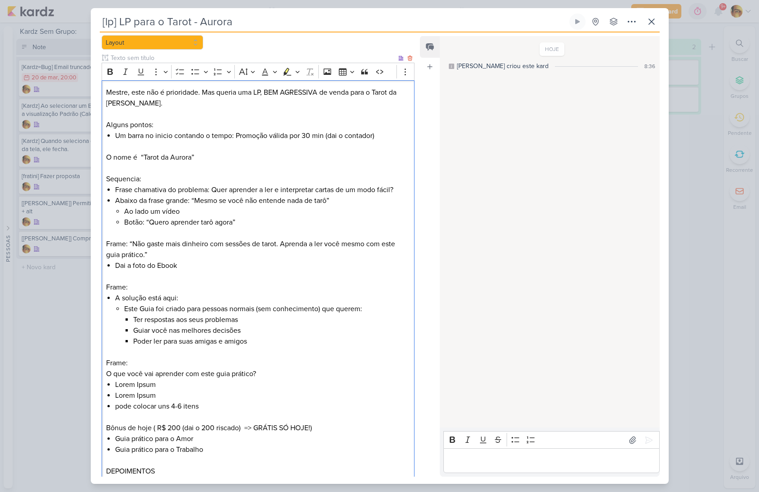
click at [107, 427] on p "Bônus de hoje ( R$ 200 (dai o 200 riscado) => GRÁTIS SÓ HOJE!)" at bounding box center [257, 428] width 303 height 11
click at [108, 474] on p "DEPOIMENTOS" at bounding box center [257, 471] width 303 height 11
click at [187, 474] on p "Frame: DEPOIMENTOS" at bounding box center [257, 471] width 303 height 11
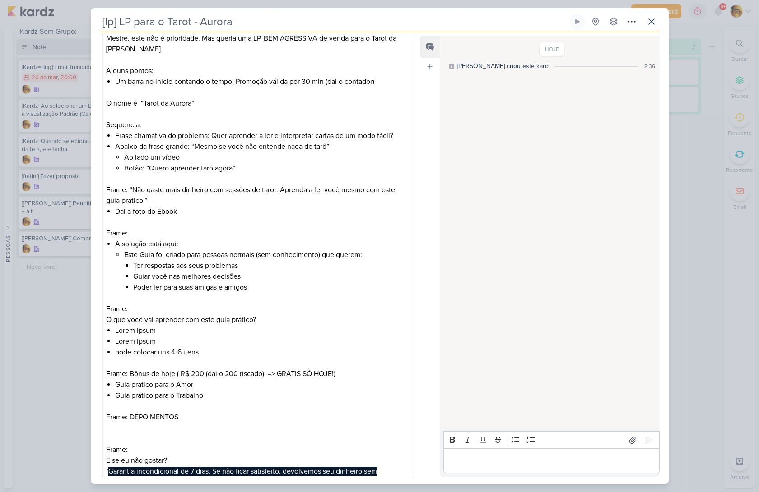
scroll to position [157, 0]
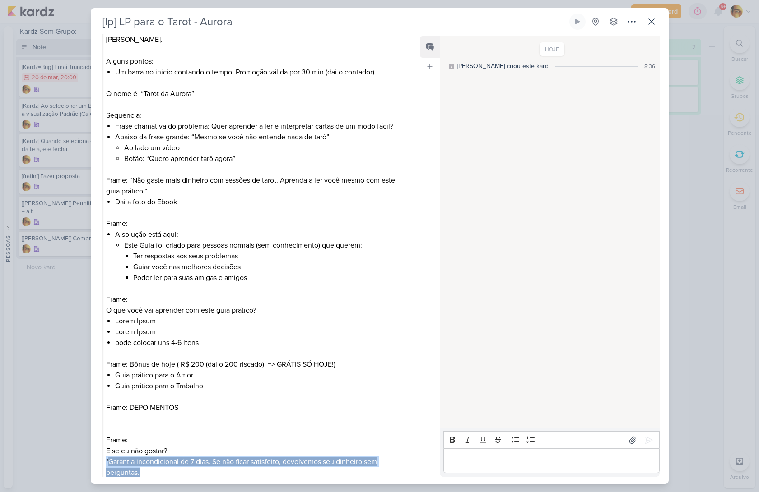
drag, startPoint x: 127, startPoint y: 470, endPoint x: 109, endPoint y: 441, distance: 34.1
click at [98, 459] on div "Atividade Layout -- Limpar Seleção -- Layout Ajustes" at bounding box center [255, 236] width 328 height 548
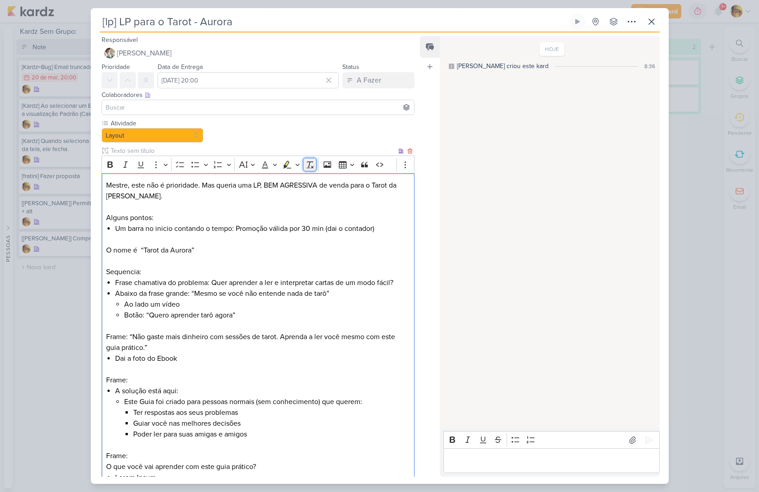
click at [311, 162] on icon "Editor toolbar" at bounding box center [309, 164] width 9 height 9
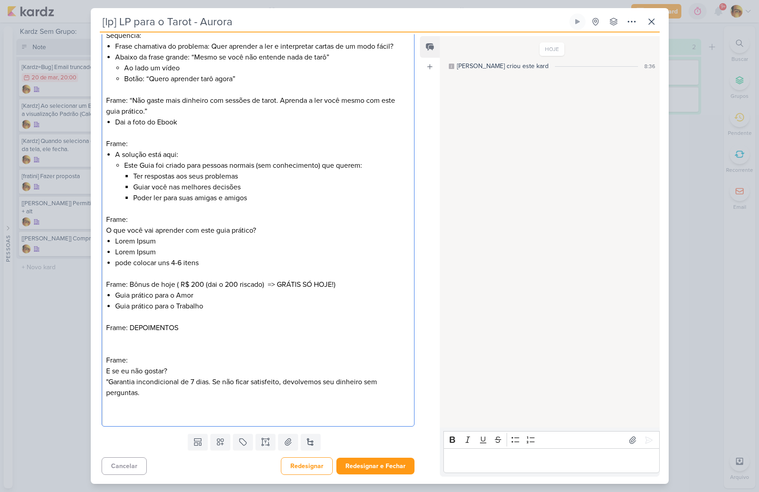
click at [162, 387] on p ""Garantia incondicional de 7 dias. Se não ficar satisfeito, devolvemos seu dinh…" at bounding box center [257, 388] width 303 height 22
click at [109, 384] on p ""Garantia incondicional de 7 dias. Se não ficar satisfeito, devolvemos seu dinh…" at bounding box center [257, 388] width 303 height 22
drag, startPoint x: 109, startPoint y: 383, endPoint x: 116, endPoint y: 386, distance: 7.7
click at [109, 383] on p ""Você tem 7 diasGarantia incondicional de 7 dias. Se não ficar satisfeito, devo…" at bounding box center [257, 388] width 303 height 22
click at [119, 381] on p ""Se não ficar satisfeito, você tem até 7 diasVocê tem 7 diasGarantia incondicio…" at bounding box center [257, 388] width 303 height 22
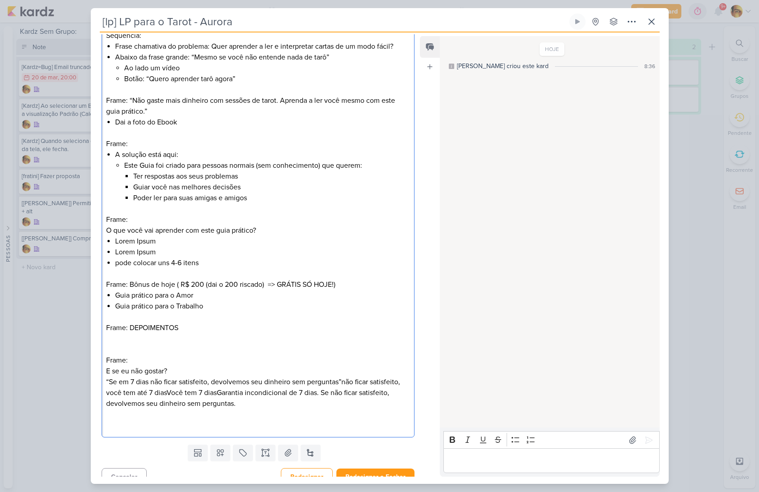
scroll to position [226, 0]
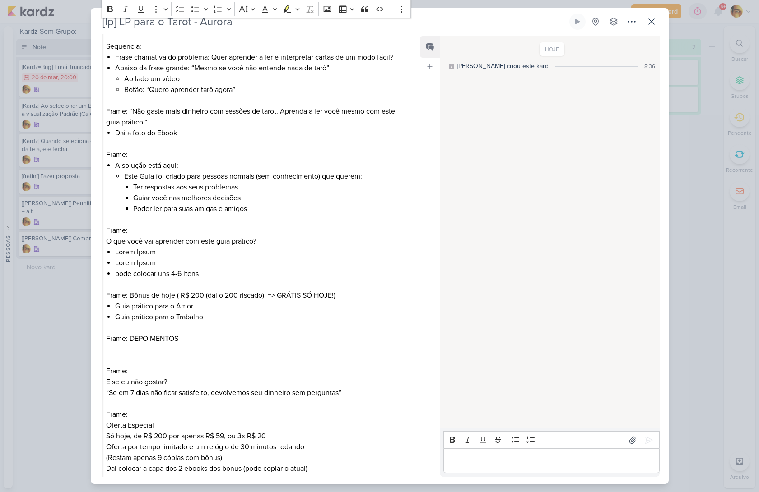
drag, startPoint x: 245, startPoint y: 470, endPoint x: 251, endPoint y: 482, distance: 13.3
click at [245, 471] on p "Dai colocar a capa dos 2 ebooks dos bonus (pode copiar o atual)" at bounding box center [257, 469] width 303 height 11
click at [347, 469] on p "Dai colocar a capa dos 2 ebooks dos bonus pequeno (pode copiar o atual)" at bounding box center [257, 469] width 303 height 11
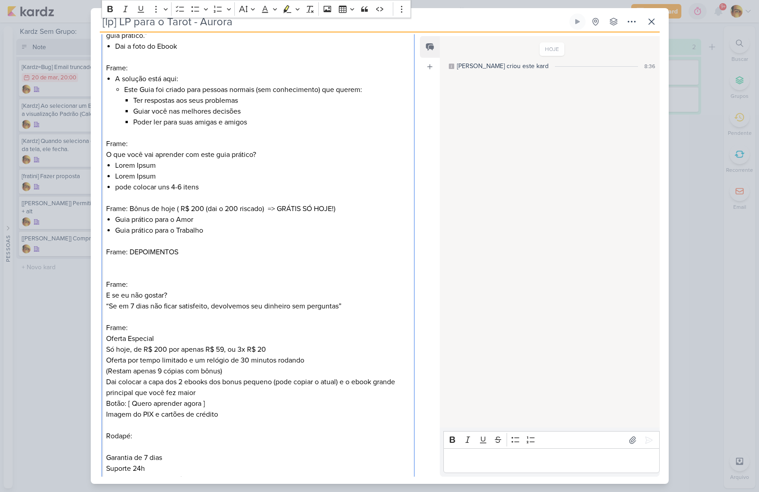
scroll to position [319, 0]
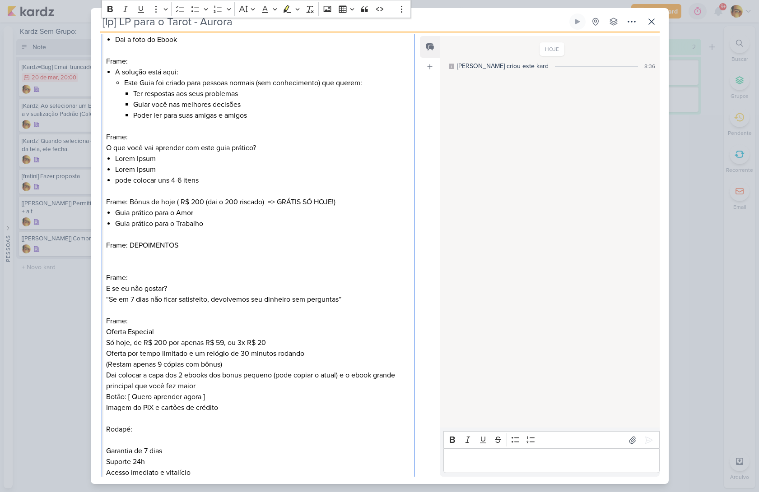
click at [135, 445] on p "Garantia de 7 dias" at bounding box center [257, 446] width 303 height 22
click at [104, 441] on div "Mestre, este não é prioridade. Mas queria uma LP, BEM AGRESSIVA de venda para o…" at bounding box center [258, 175] width 313 height 642
click at [106, 450] on p "Suporte 24h" at bounding box center [257, 451] width 303 height 11
click at [107, 460] on p "Acesso imediato e vitalício" at bounding box center [257, 462] width 303 height 11
click at [111, 442] on p "Rodapé: - Garantia de 7 dias" at bounding box center [257, 435] width 303 height 22
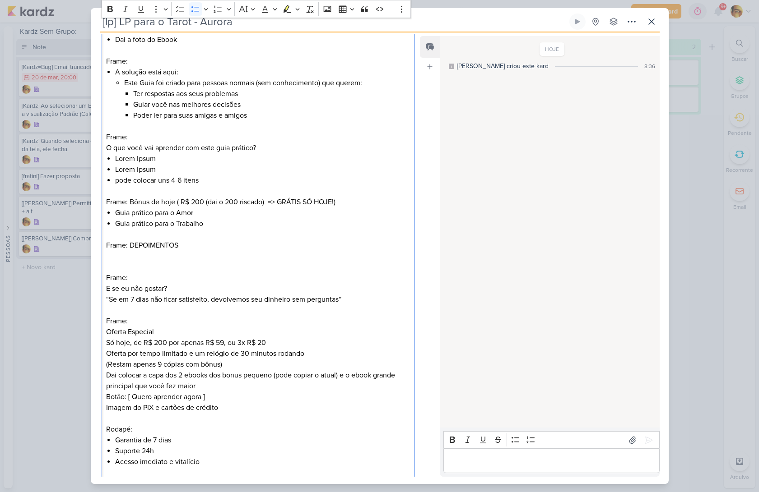
click at [163, 448] on li "Suporte 24h" at bounding box center [262, 451] width 294 height 11
click at [170, 430] on p "Rodapé:" at bounding box center [257, 429] width 303 height 11
drag, startPoint x: 321, startPoint y: 450, endPoint x: 62, endPoint y: 445, distance: 259.1
click at [59, 450] on div "[lp] LP para o Tarot - Aurora Criado por mim" at bounding box center [379, 246] width 759 height 492
click at [310, 13] on icon "Editor toolbar" at bounding box center [309, 9] width 9 height 9
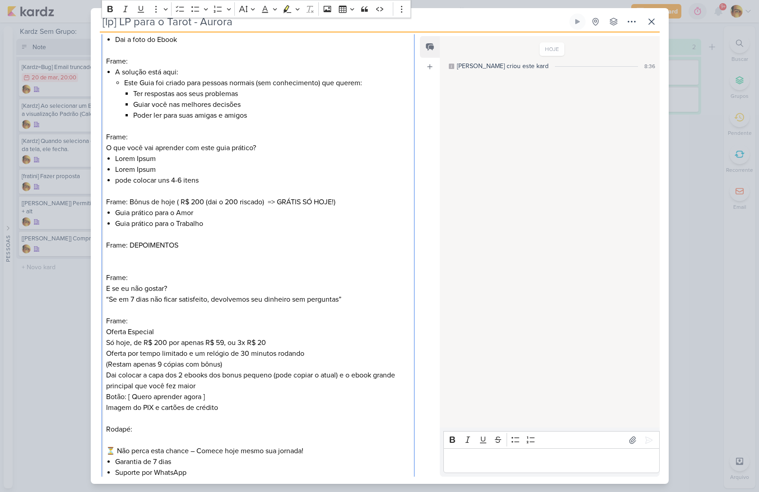
click at [230, 431] on p "Rodapé:" at bounding box center [257, 429] width 303 height 11
click at [117, 451] on p "⏳ Não perca esta chance – Comece hoje mesmo sua jornada!" at bounding box center [257, 451] width 303 height 11
click at [120, 438] on p "Editor editing area: main" at bounding box center [257, 440] width 303 height 11
click at [116, 440] on p "⏳ Não perca esta chance – Comece hoje mesmo sua jornada!" at bounding box center [257, 440] width 303 height 11
drag, startPoint x: 178, startPoint y: 441, endPoint x: 183, endPoint y: 456, distance: 15.6
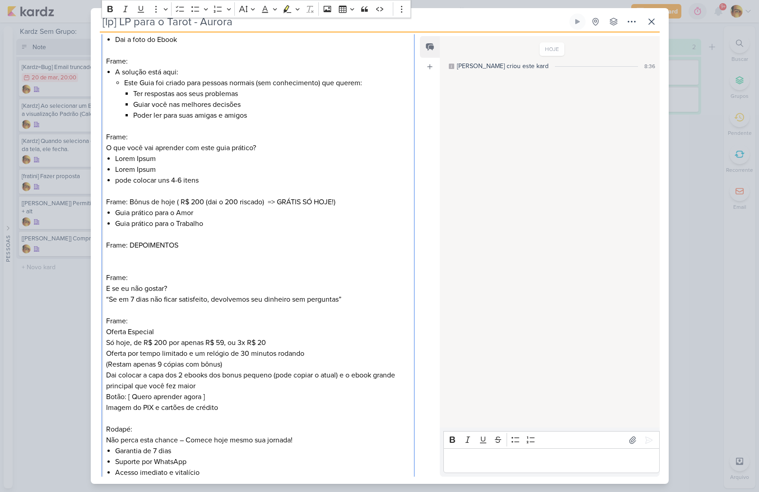
click at [178, 442] on p "Não perca esta chance – Comece hoje mesmo sua jornada!" at bounding box center [257, 440] width 303 height 11
click at [393, 440] on p "Não perca esta chance, não entrou aqui por acaso – Comece hoje mesmo sua jornad…" at bounding box center [257, 440] width 303 height 11
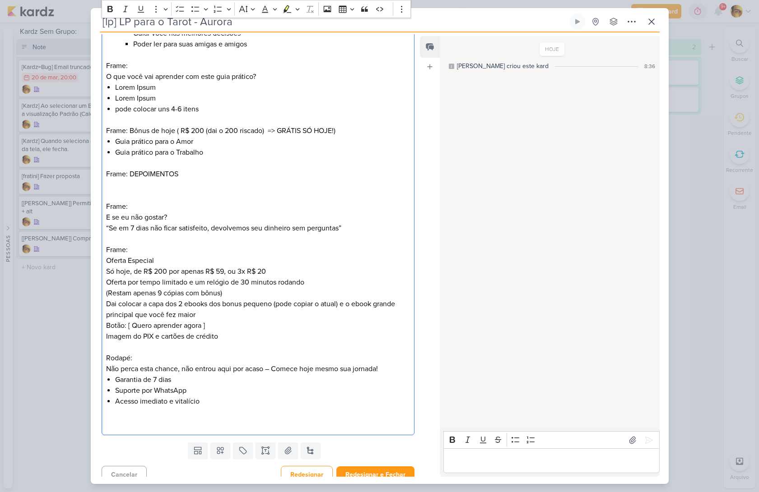
scroll to position [399, 0]
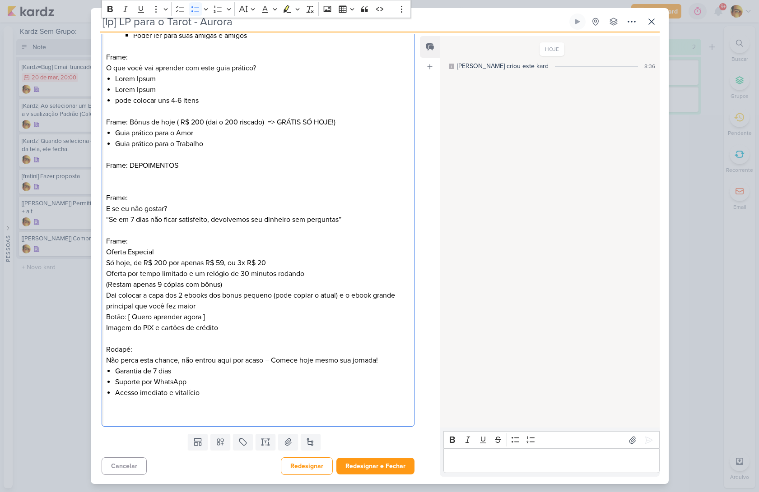
click at [222, 395] on li "Acesso imediato e vitalício" at bounding box center [262, 393] width 294 height 11
click at [393, 359] on p "Não perca esta chance, não entrou aqui por acaso – Comece hoje mesmo sua jornad…" at bounding box center [257, 360] width 303 height 11
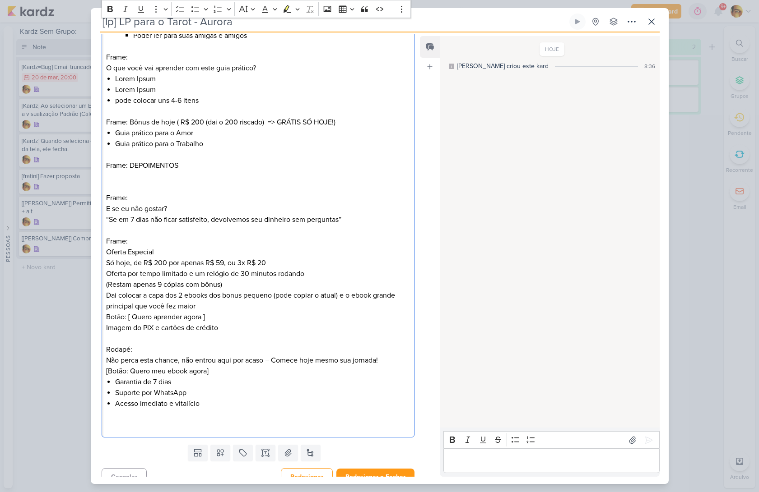
click at [181, 369] on p "[Botão: Quero meu ebook agora]" at bounding box center [257, 371] width 303 height 11
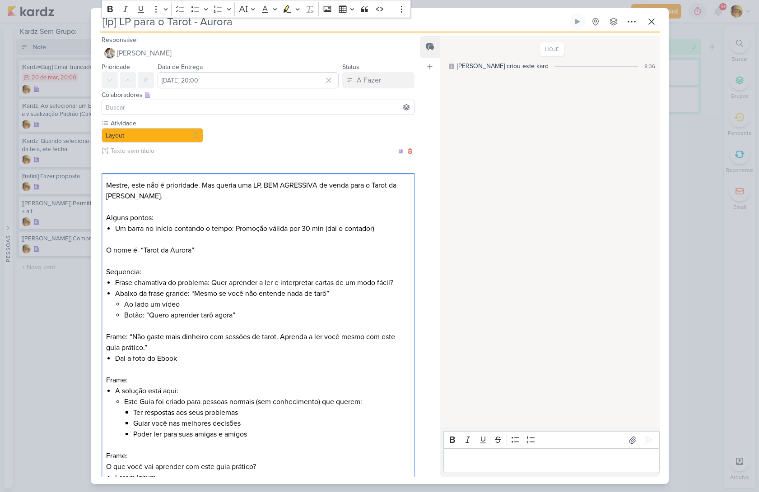
scroll to position [410, 0]
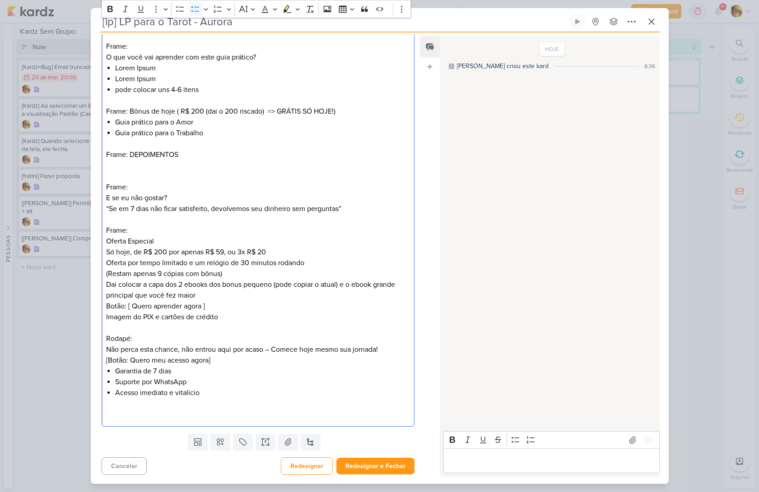
click at [233, 396] on li "Acesso imediato e vitalício" at bounding box center [262, 393] width 294 height 11
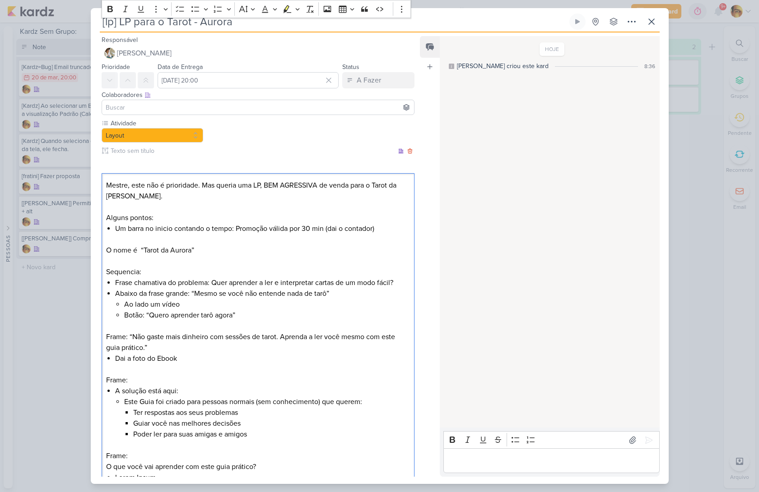
scroll to position [453, 0]
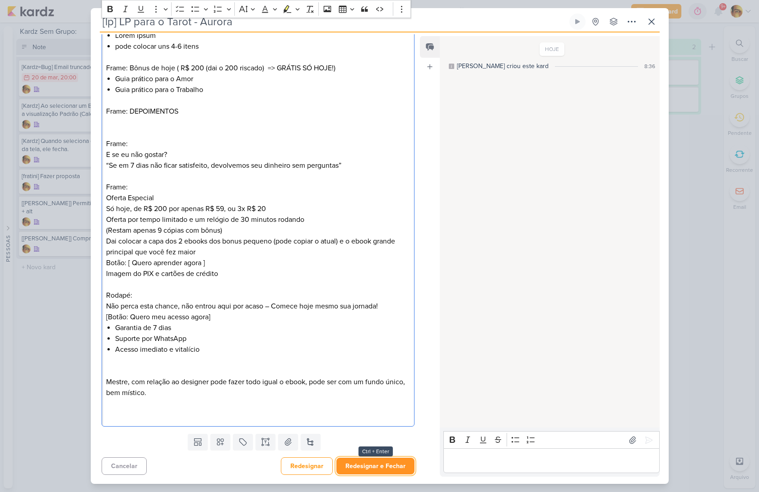
click at [379, 472] on button "Redesignar e Fechar" at bounding box center [375, 466] width 78 height 17
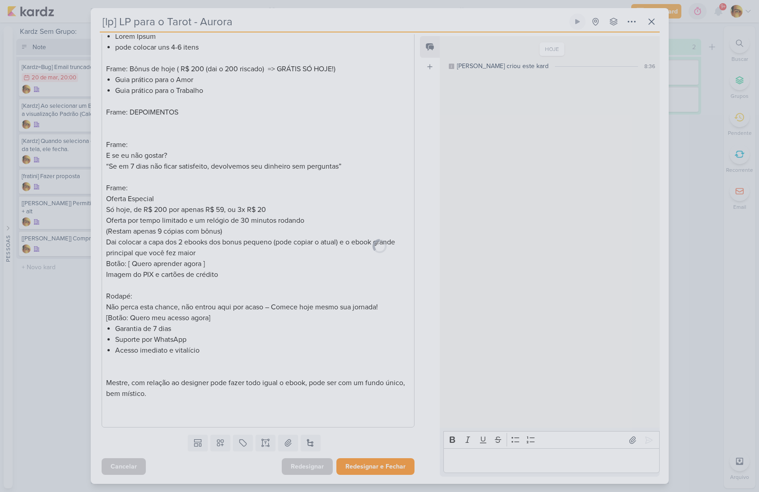
scroll to position [0, 0]
